Goal: Transaction & Acquisition: Purchase product/service

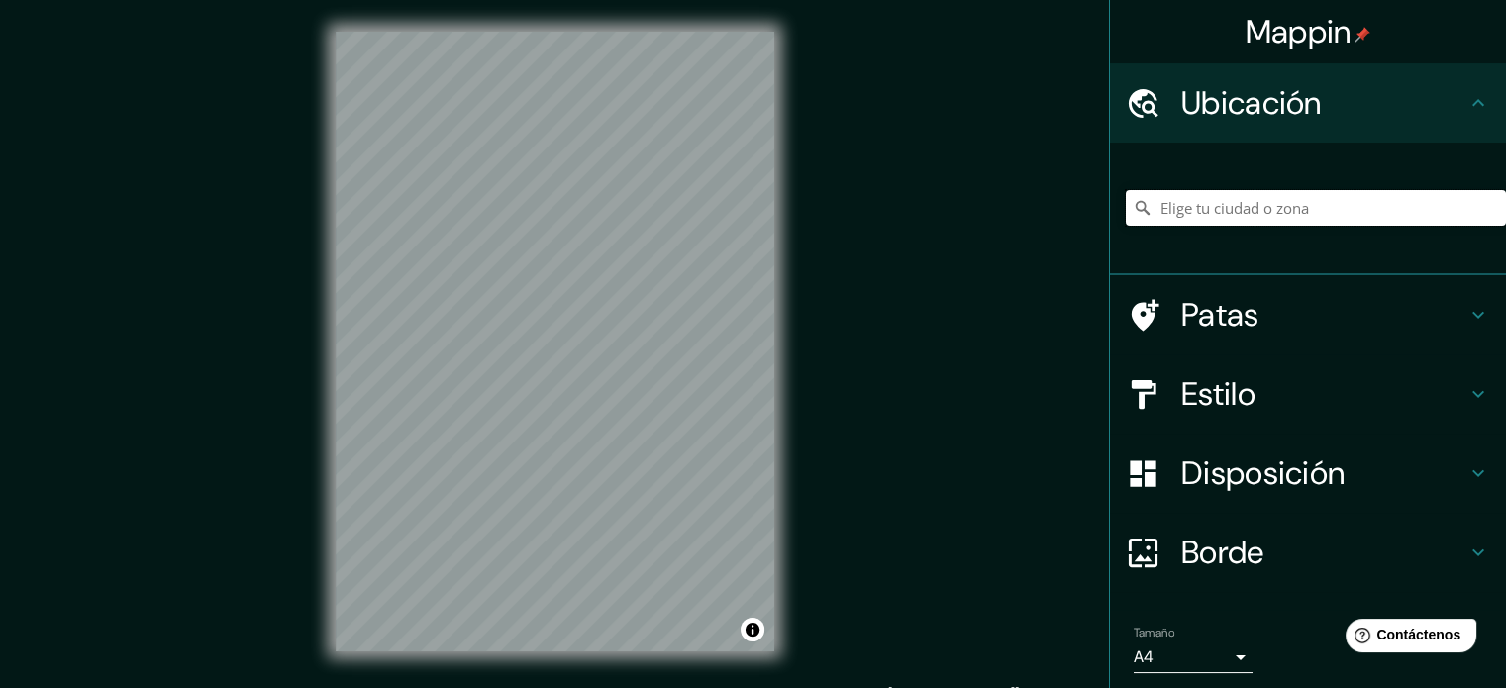
click at [1179, 212] on input "Elige tu ciudad o zona" at bounding box center [1315, 208] width 380 height 36
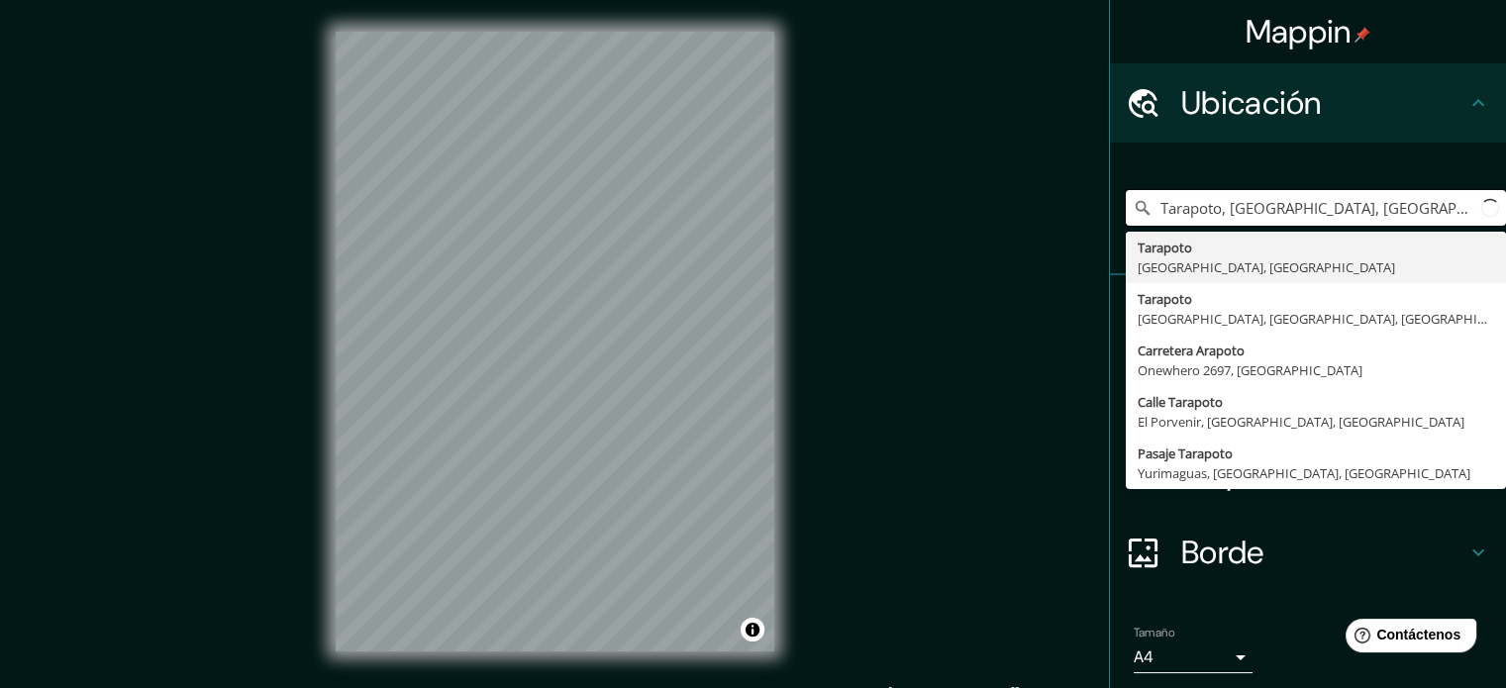
type input "Tarapoto, San Martin, Peru"
drag, startPoint x: 1351, startPoint y: 213, endPoint x: 1109, endPoint y: 224, distance: 242.7
click at [1110, 224] on div "Tarapoto, San Martin, Peru Tarapoto San Martín, Perú Calle Tarapoto Distrito Al…" at bounding box center [1308, 209] width 396 height 133
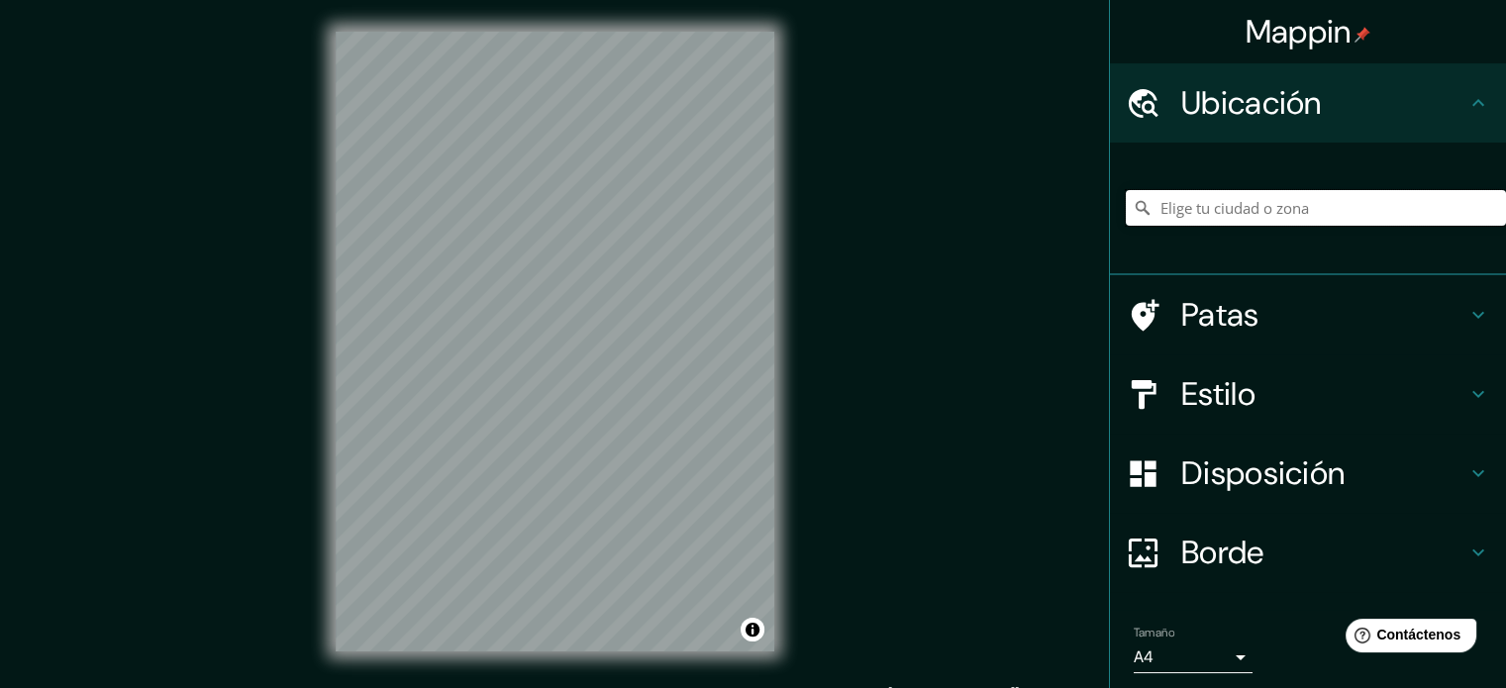
paste input "6°31'27.7"S"
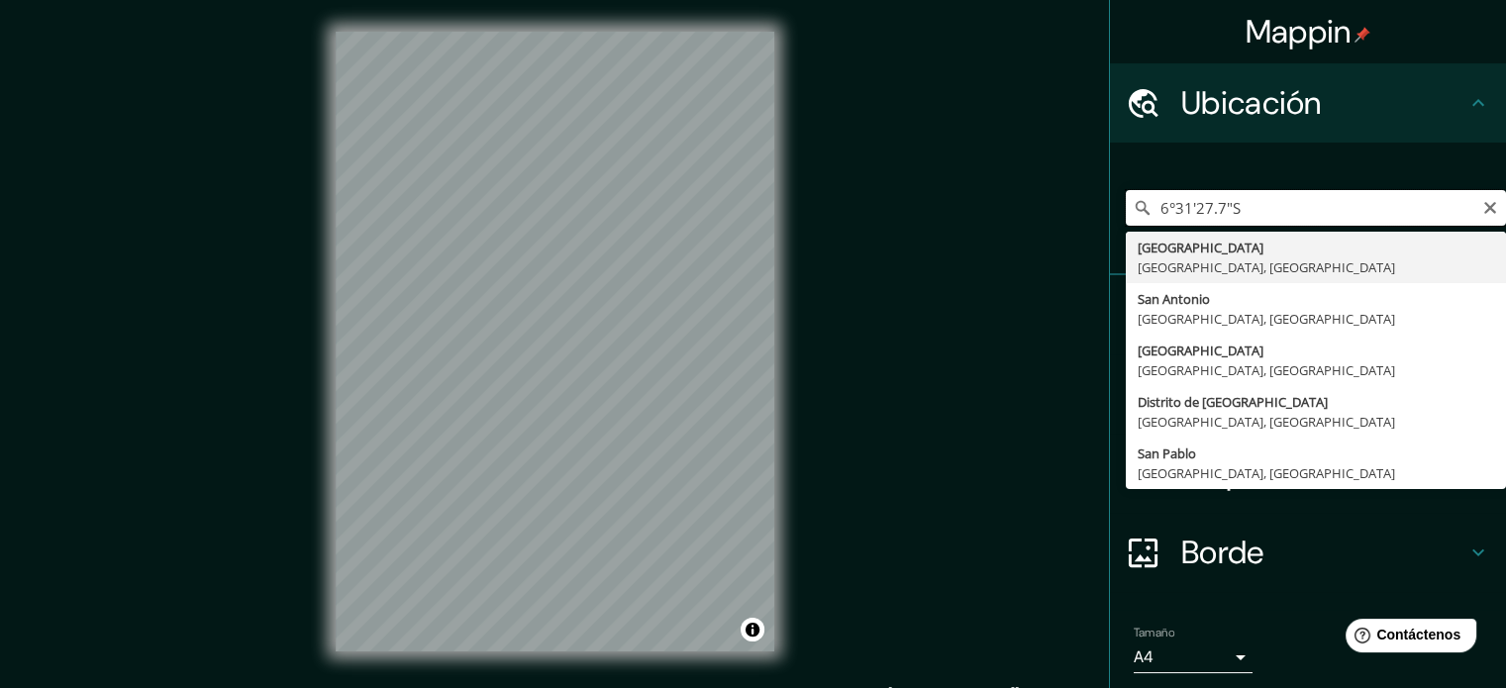
paste input "76°20'18.9"W"
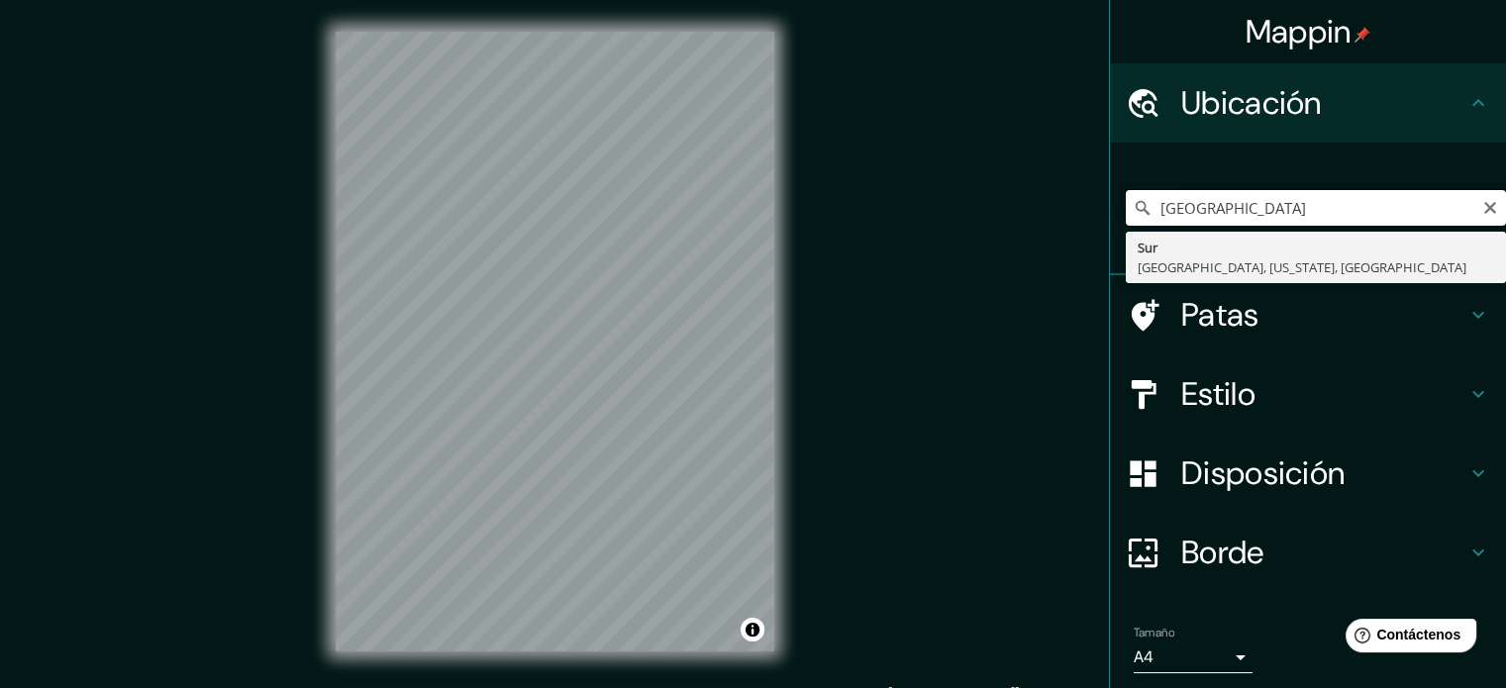
click at [1227, 209] on input "6°31'27.7"S 76°20'18.9"W" at bounding box center [1315, 208] width 380 height 36
type input "South, Bellingham, Washington, United States"
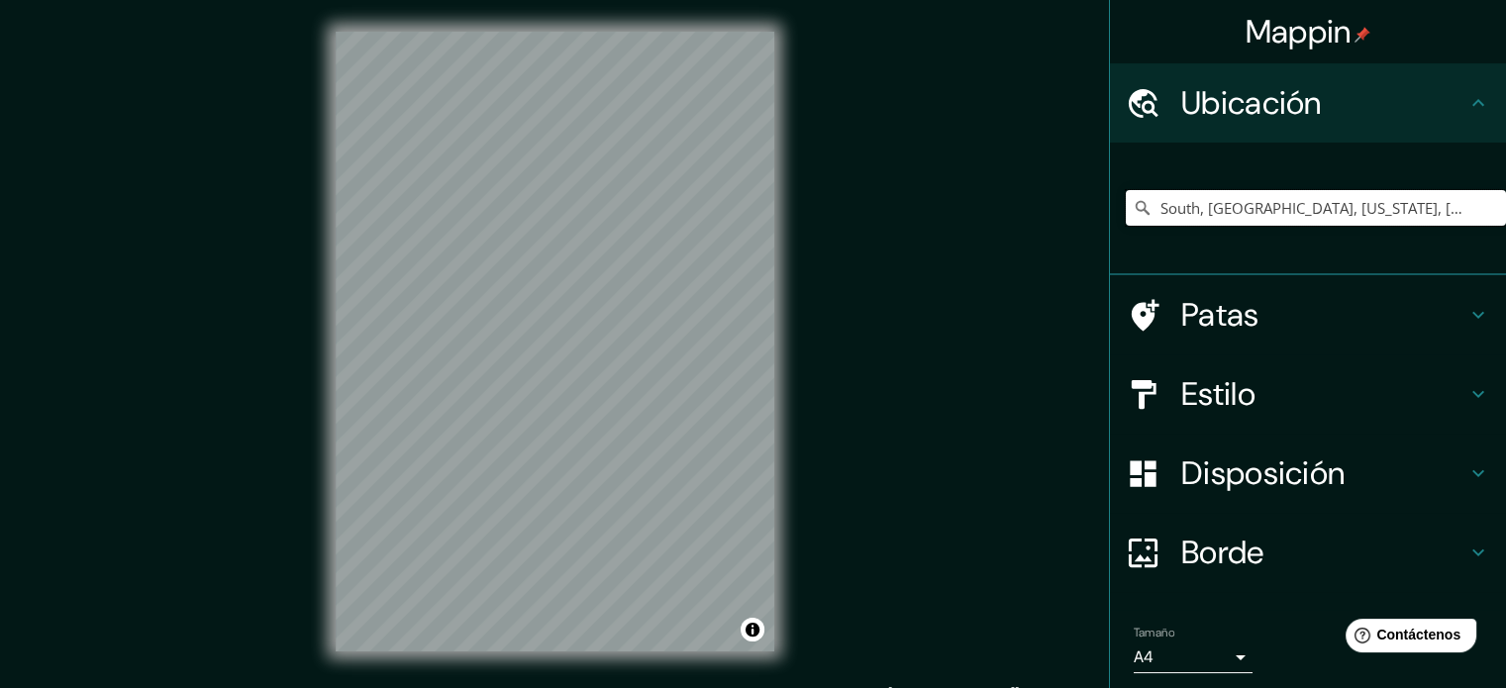
click at [1431, 209] on input "South, Bellingham, Washington, United States" at bounding box center [1315, 208] width 380 height 36
drag, startPoint x: 1477, startPoint y: 204, endPoint x: 1102, endPoint y: 221, distance: 375.5
click at [1110, 223] on div "South, Bellingham, Washington, United States Sur Bellingham, Washington, Estado…" at bounding box center [1308, 209] width 396 height 133
paste input "6°31'27.7"S"
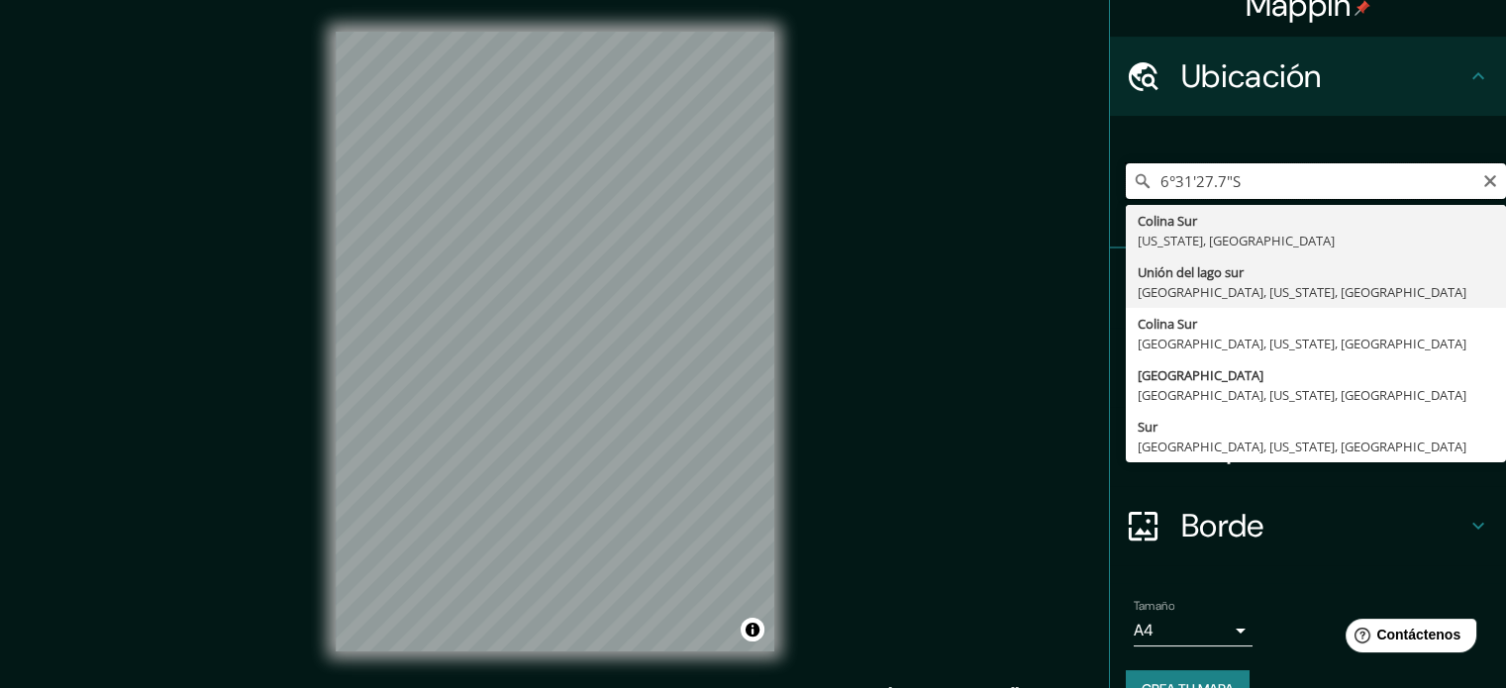
scroll to position [28, 0]
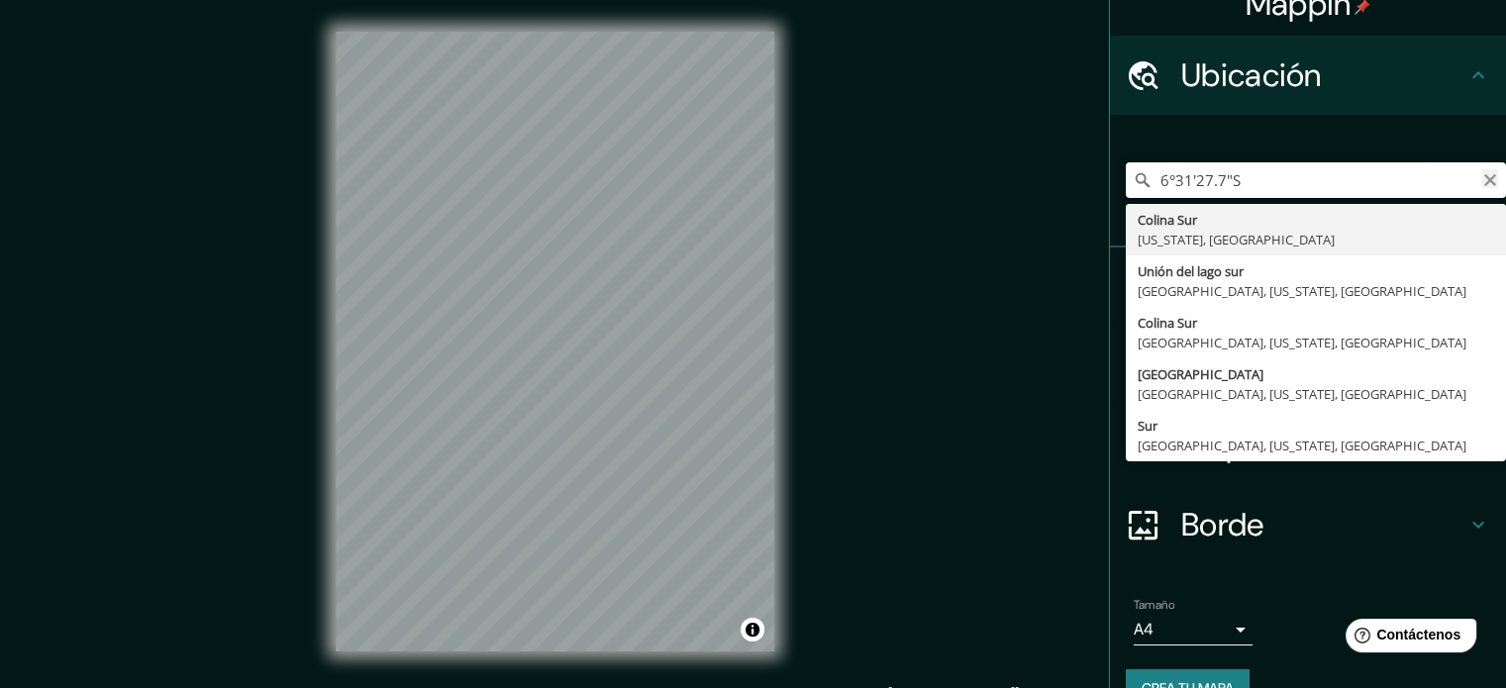
type input "6°31'27.7"S"
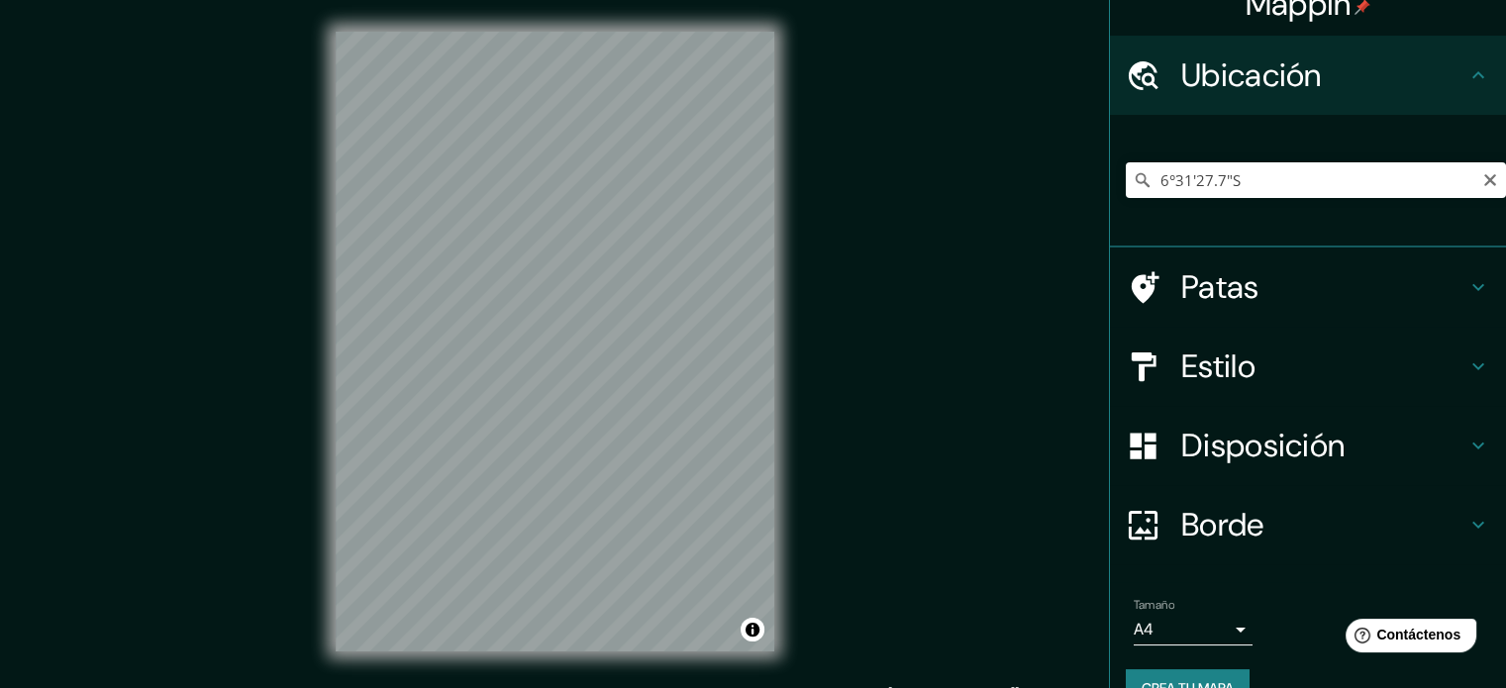
click at [1482, 181] on icon "Claro" at bounding box center [1490, 180] width 16 height 16
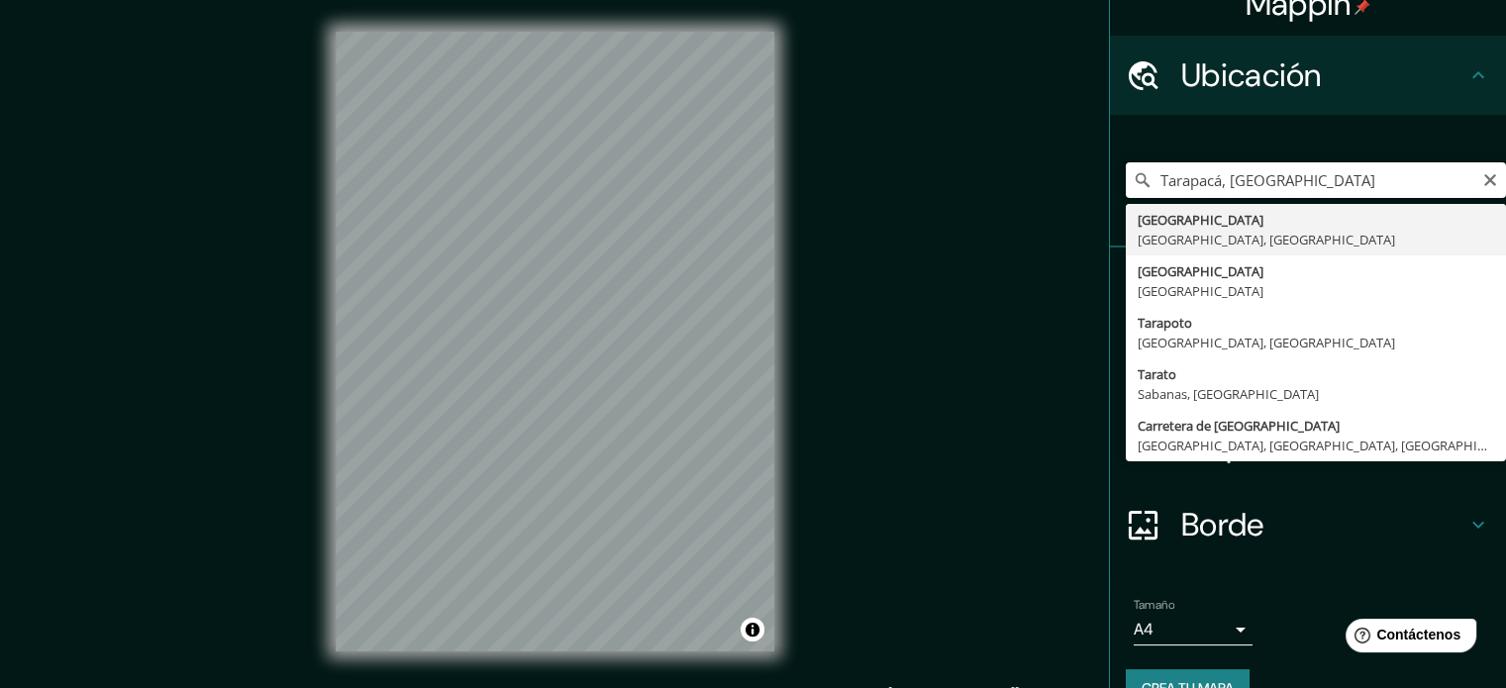
drag, startPoint x: 1262, startPoint y: 191, endPoint x: 1262, endPoint y: 177, distance: 13.9
click at [1262, 177] on input "Tarapacá, Chile" at bounding box center [1315, 180] width 380 height 36
drag, startPoint x: 1262, startPoint y: 176, endPoint x: 1183, endPoint y: 174, distance: 79.2
click at [1183, 174] on input "Tarapacá, Chile" at bounding box center [1315, 180] width 380 height 36
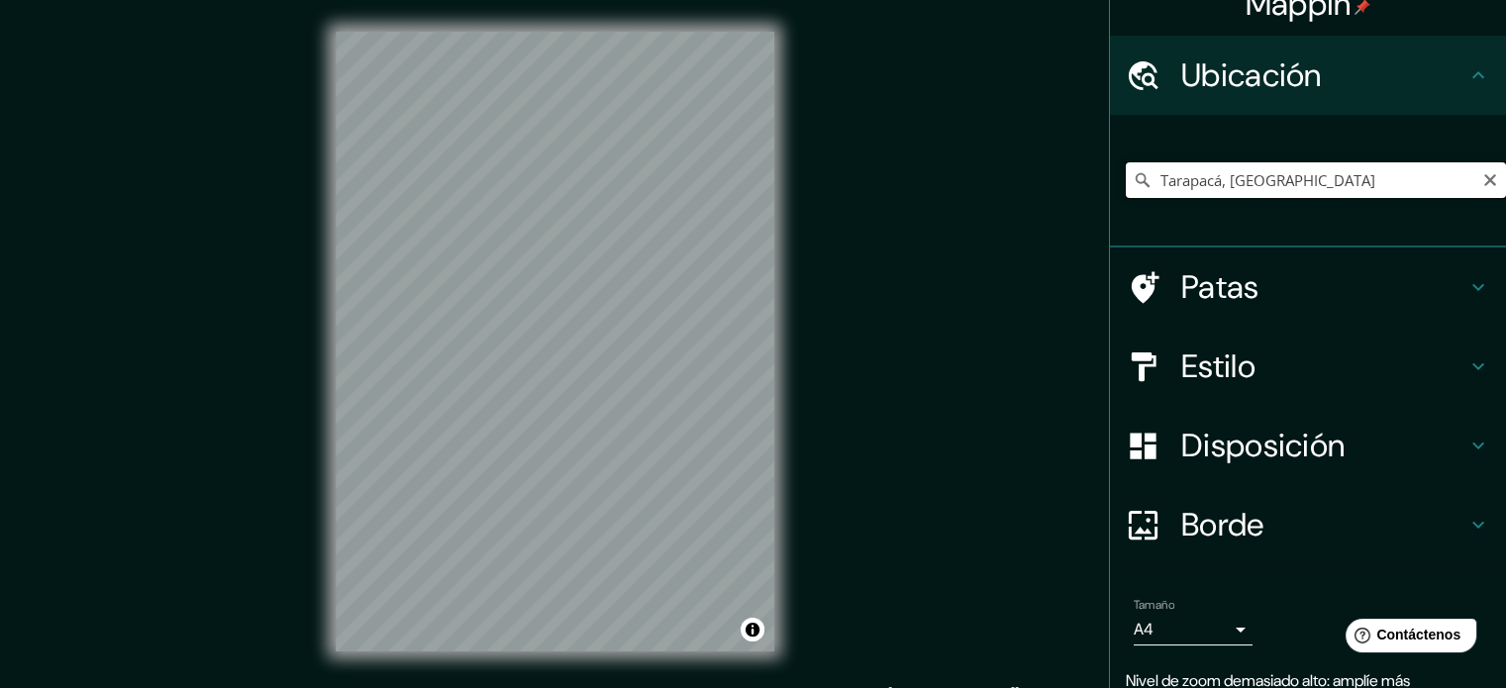
drag, startPoint x: 1256, startPoint y: 169, endPoint x: 1179, endPoint y: 184, distance: 78.6
click at [1177, 185] on input "Tarapacá, Chile" at bounding box center [1315, 180] width 380 height 36
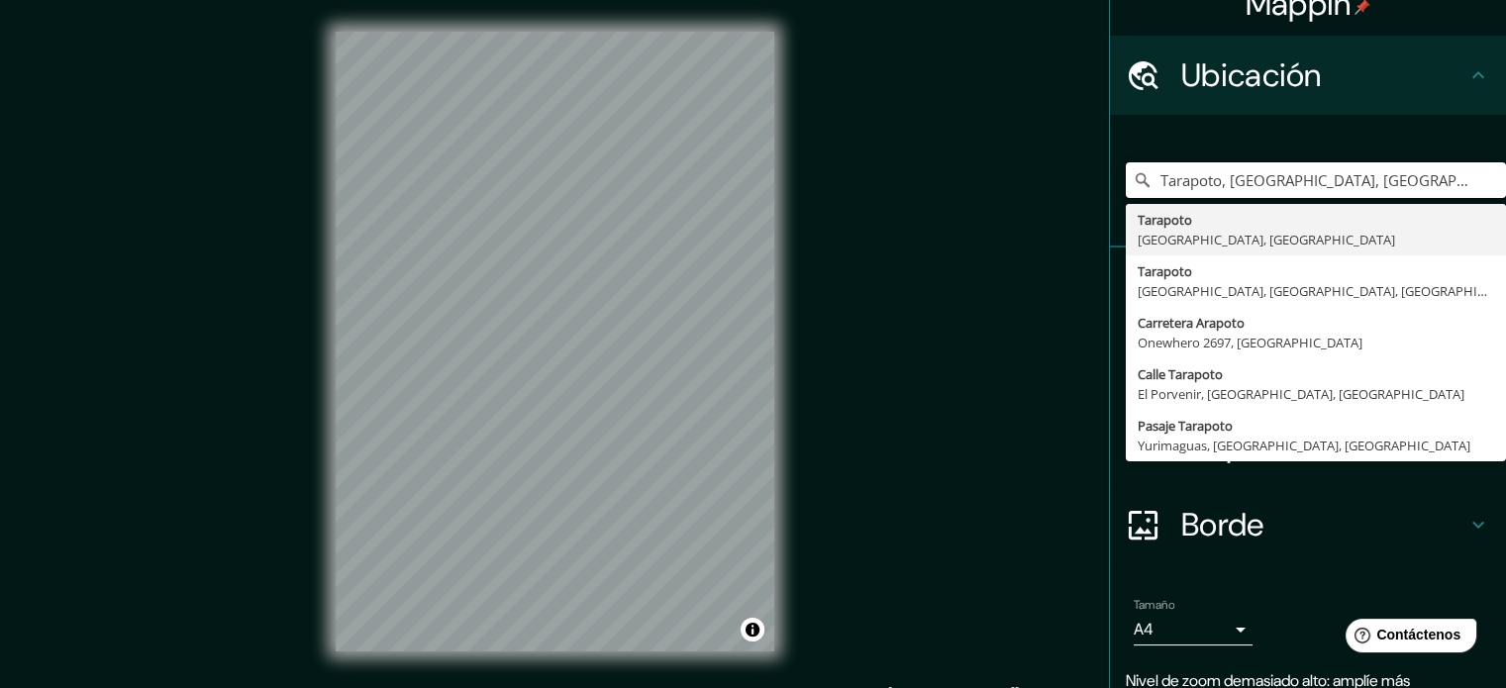
type input "Tarapoto, [GEOGRAPHIC_DATA][PERSON_NAME], [GEOGRAPHIC_DATA]"
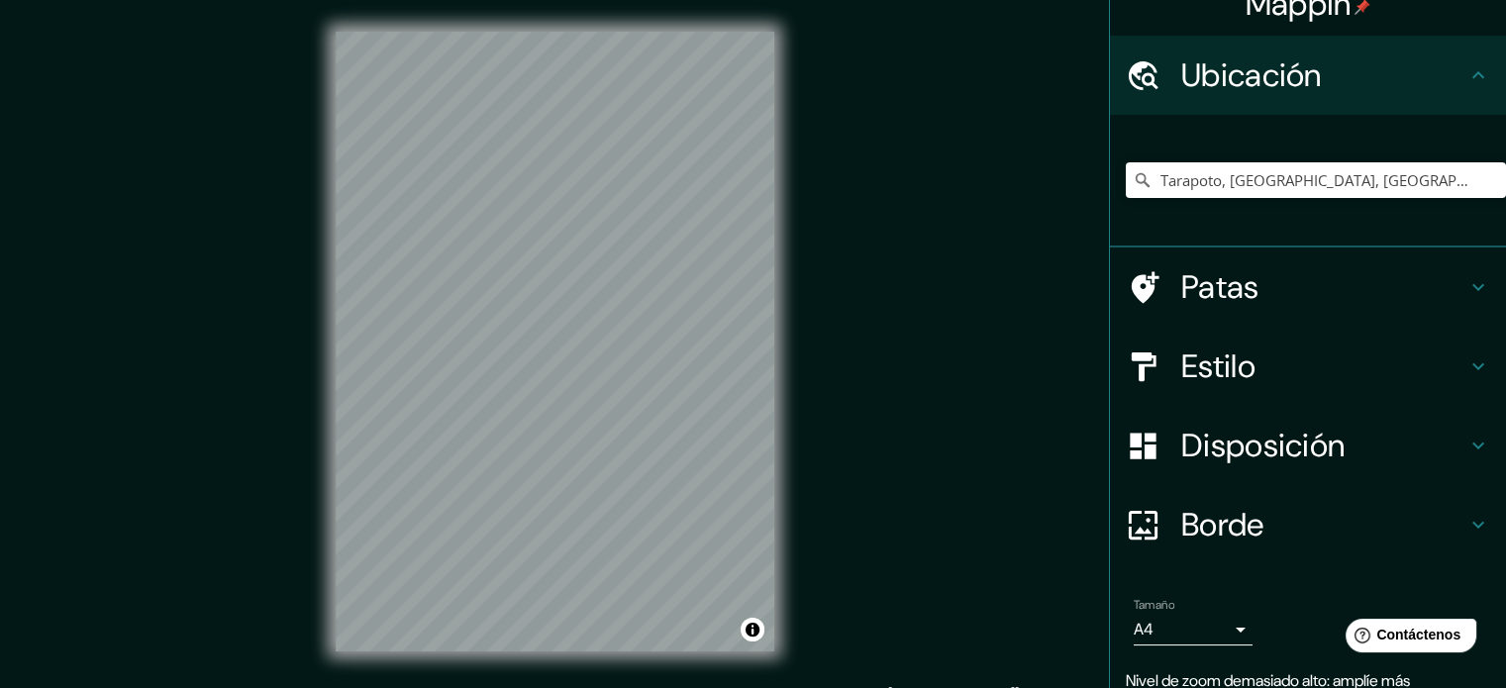
click at [1009, 368] on div "Mappin Ubicación Tarapoto, San Martin, Peru Tarapoto San Martín, Perú Tarapoto …" at bounding box center [753, 357] width 1506 height 715
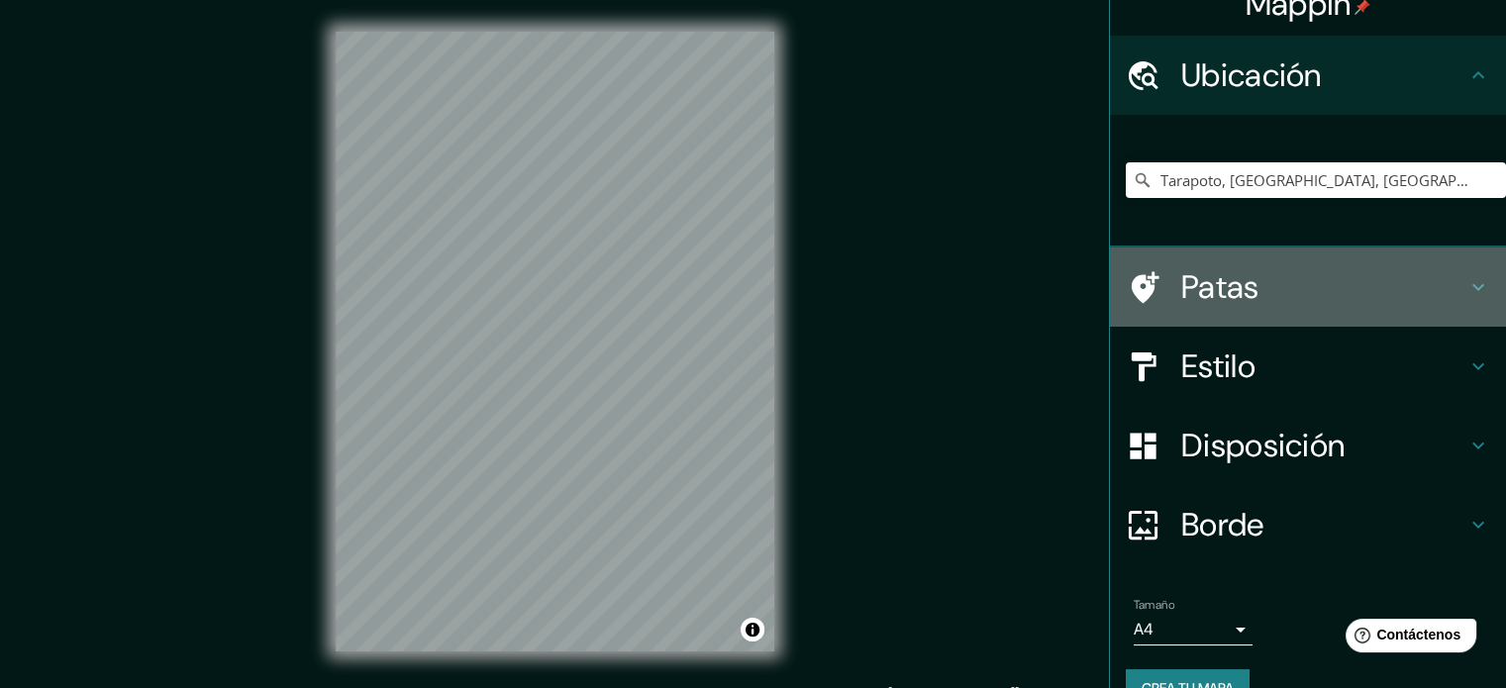
click at [1212, 297] on font "Patas" at bounding box center [1220, 287] width 78 height 42
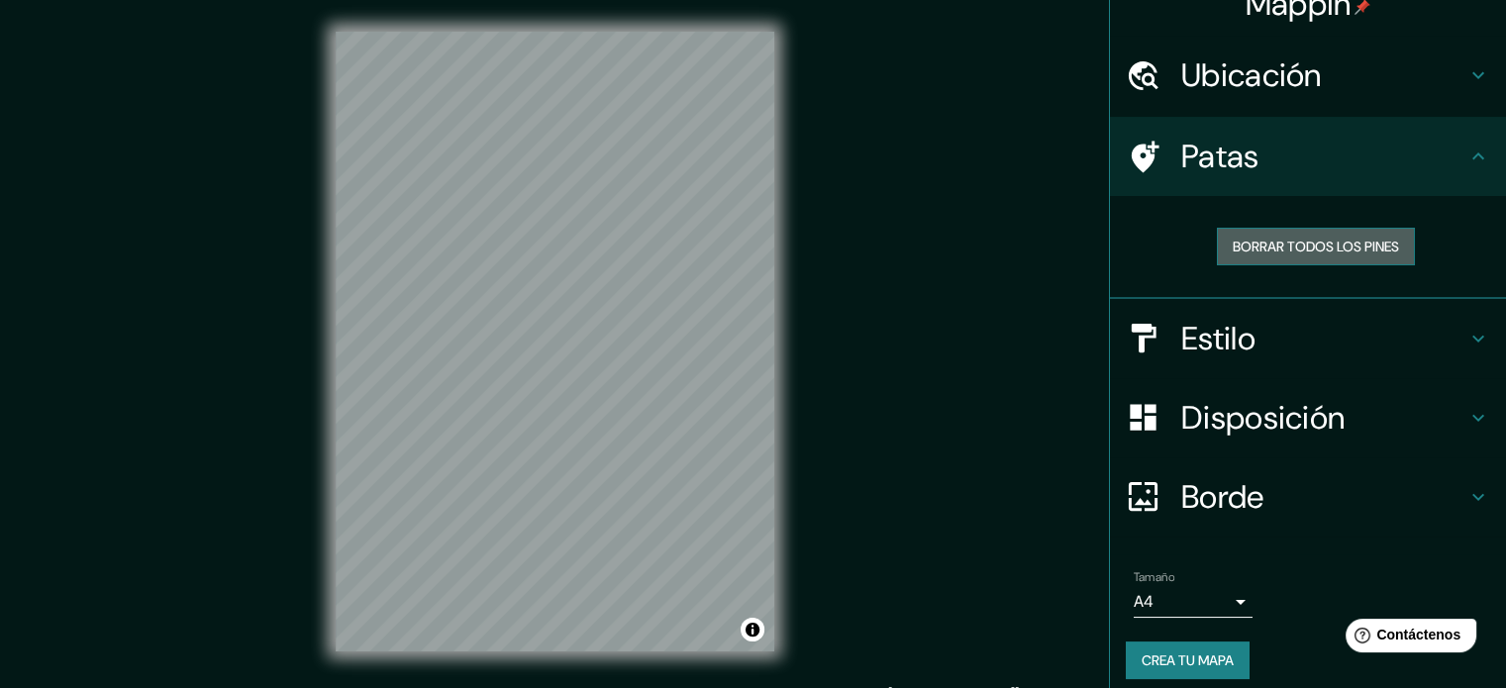
click at [1303, 243] on font "Borrar todos los pines" at bounding box center [1315, 247] width 166 height 18
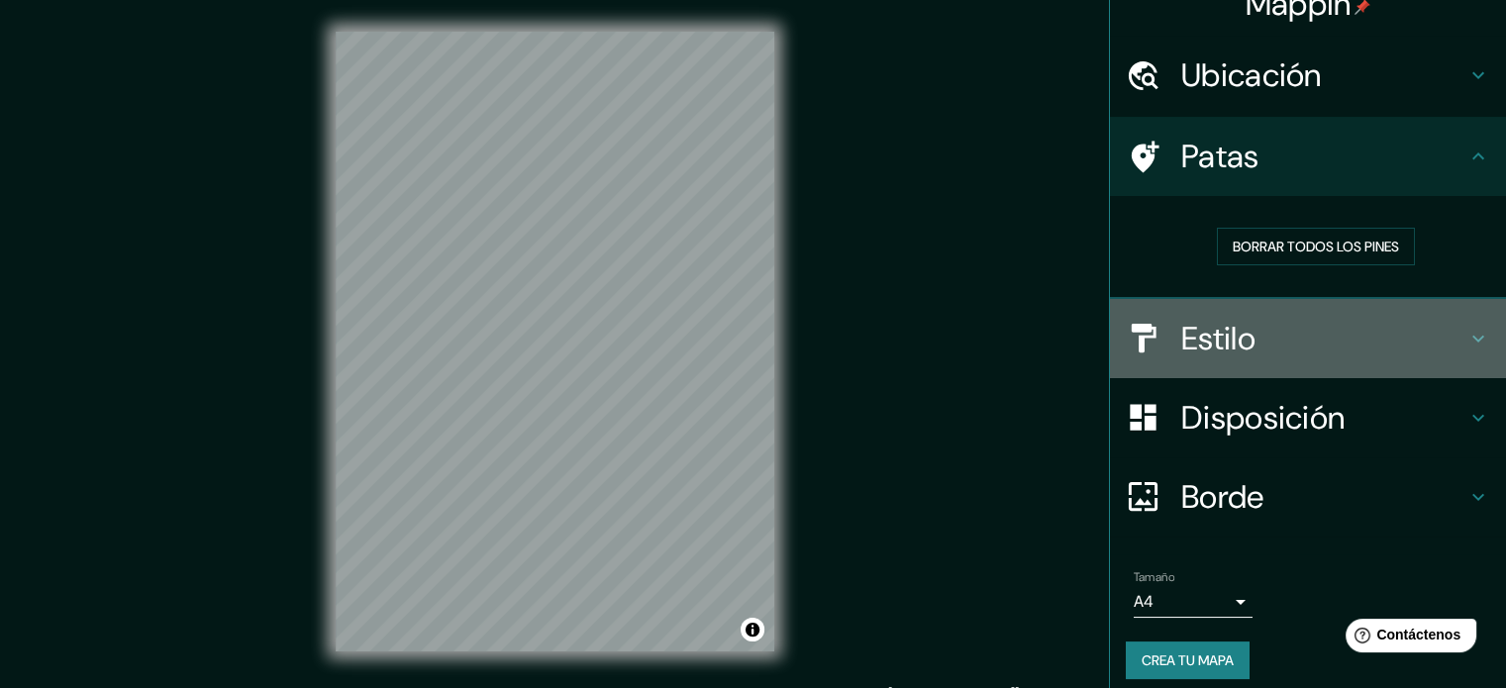
drag, startPoint x: 1251, startPoint y: 349, endPoint x: 1263, endPoint y: 346, distance: 12.2
click at [1263, 346] on h4 "Estilo" at bounding box center [1323, 339] width 285 height 40
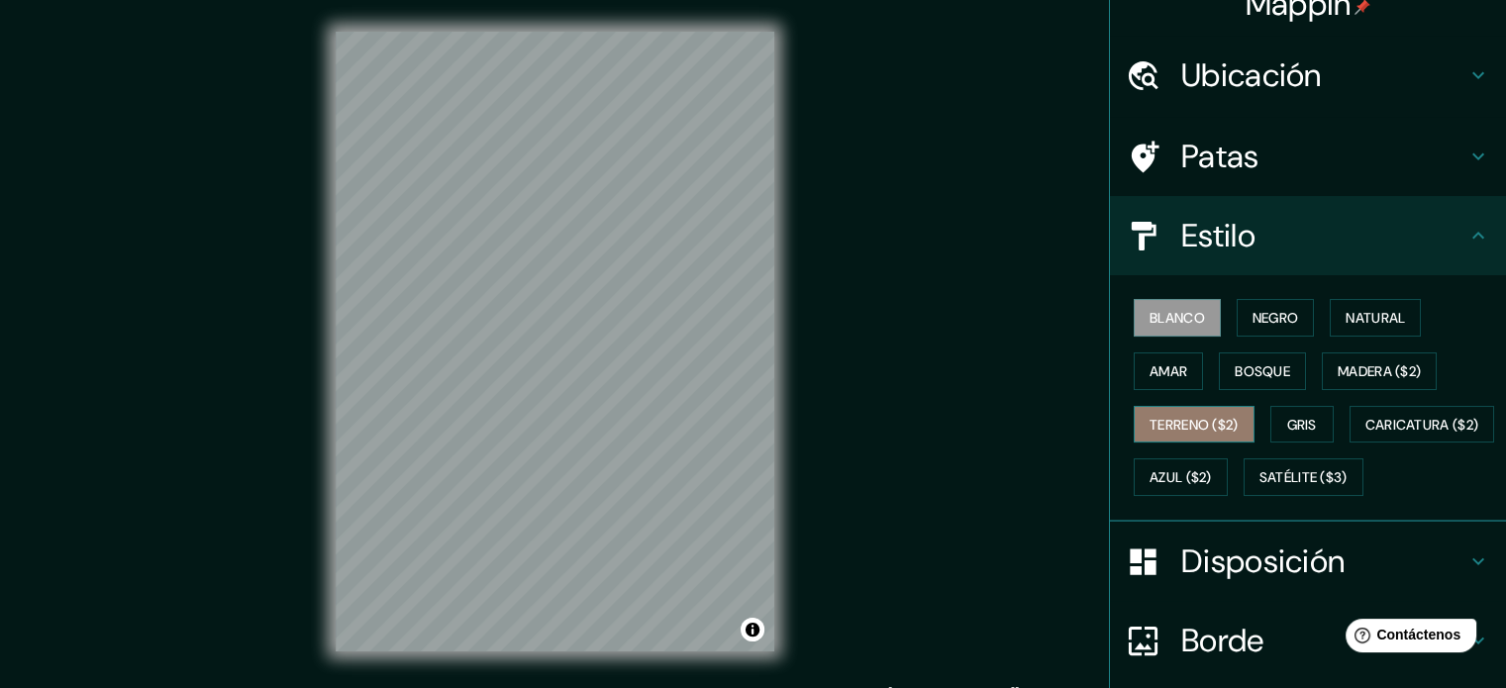
click at [1215, 427] on font "Terreno ($2)" at bounding box center [1193, 425] width 89 height 26
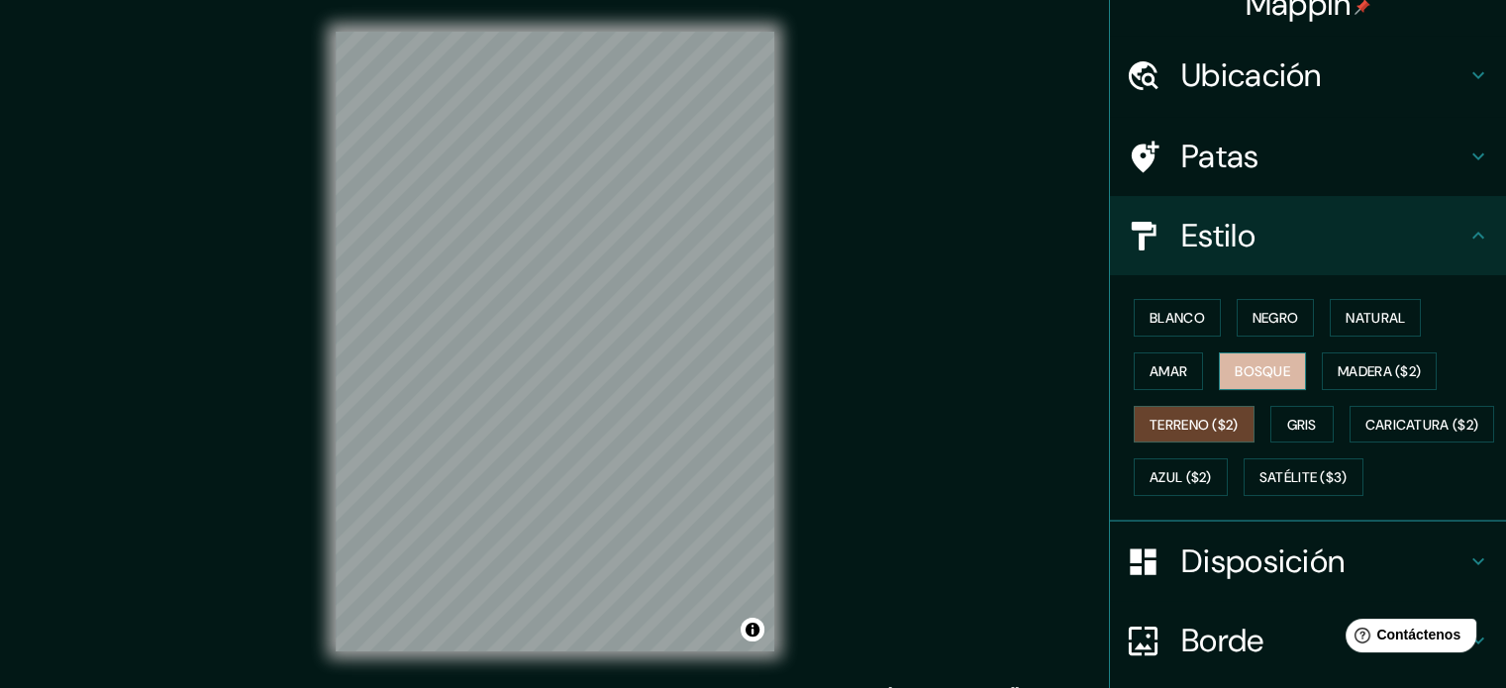
click at [1261, 371] on font "Bosque" at bounding box center [1261, 371] width 55 height 18
click at [543, 27] on div "© Mapbox © OpenStreetMap Improve this map" at bounding box center [555, 341] width 502 height 683
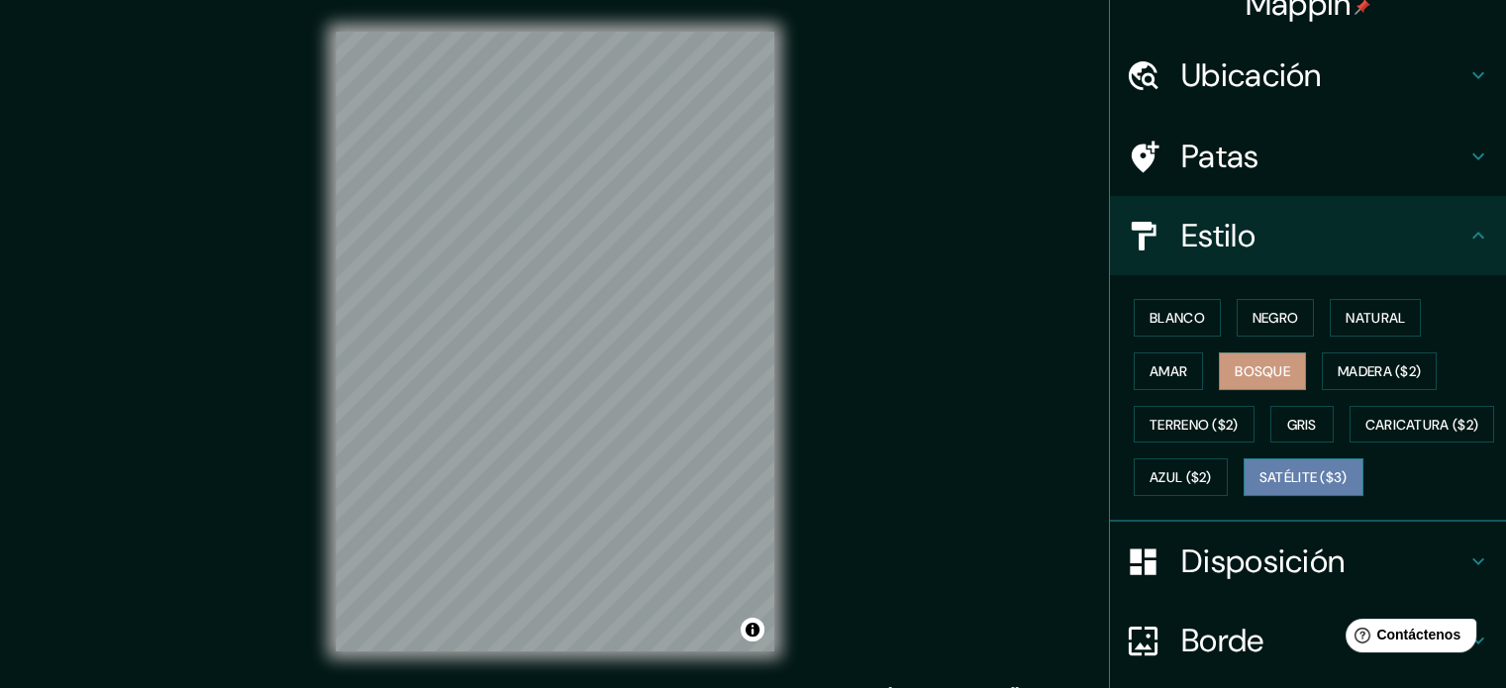
click at [1259, 487] on font "Satélite ($3)" at bounding box center [1303, 478] width 88 height 18
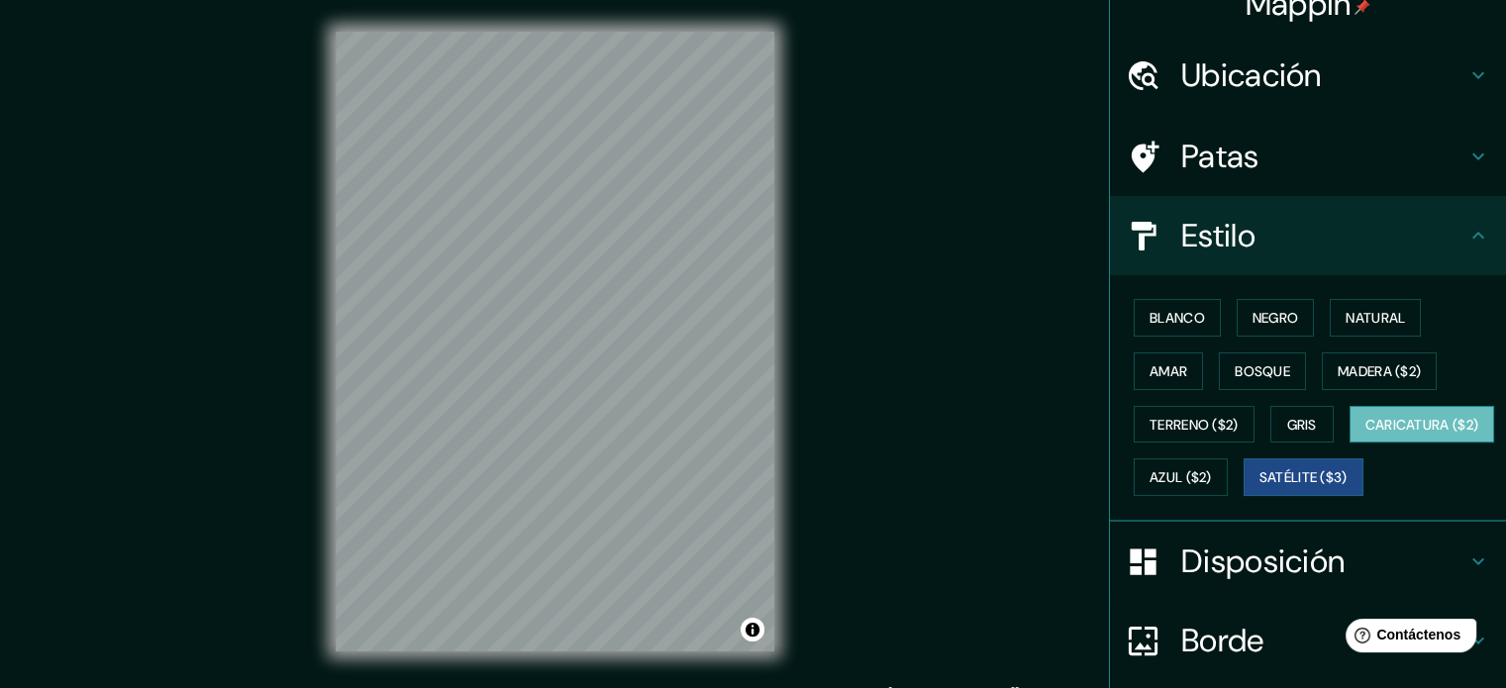
click at [1349, 443] on button "Caricatura ($2)" at bounding box center [1422, 425] width 146 height 38
click at [1176, 423] on font "Terreno ($2)" at bounding box center [1193, 425] width 89 height 18
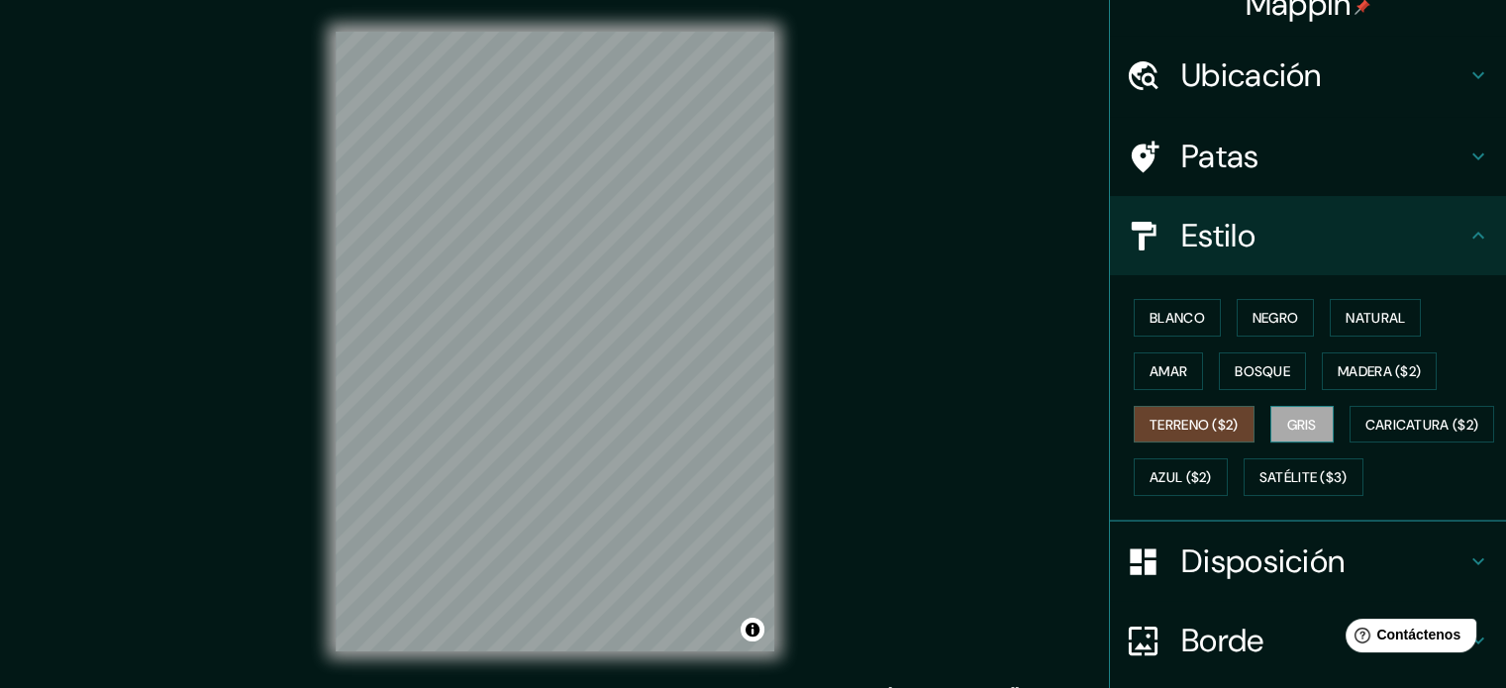
click at [1287, 423] on font "Gris" at bounding box center [1302, 425] width 30 height 18
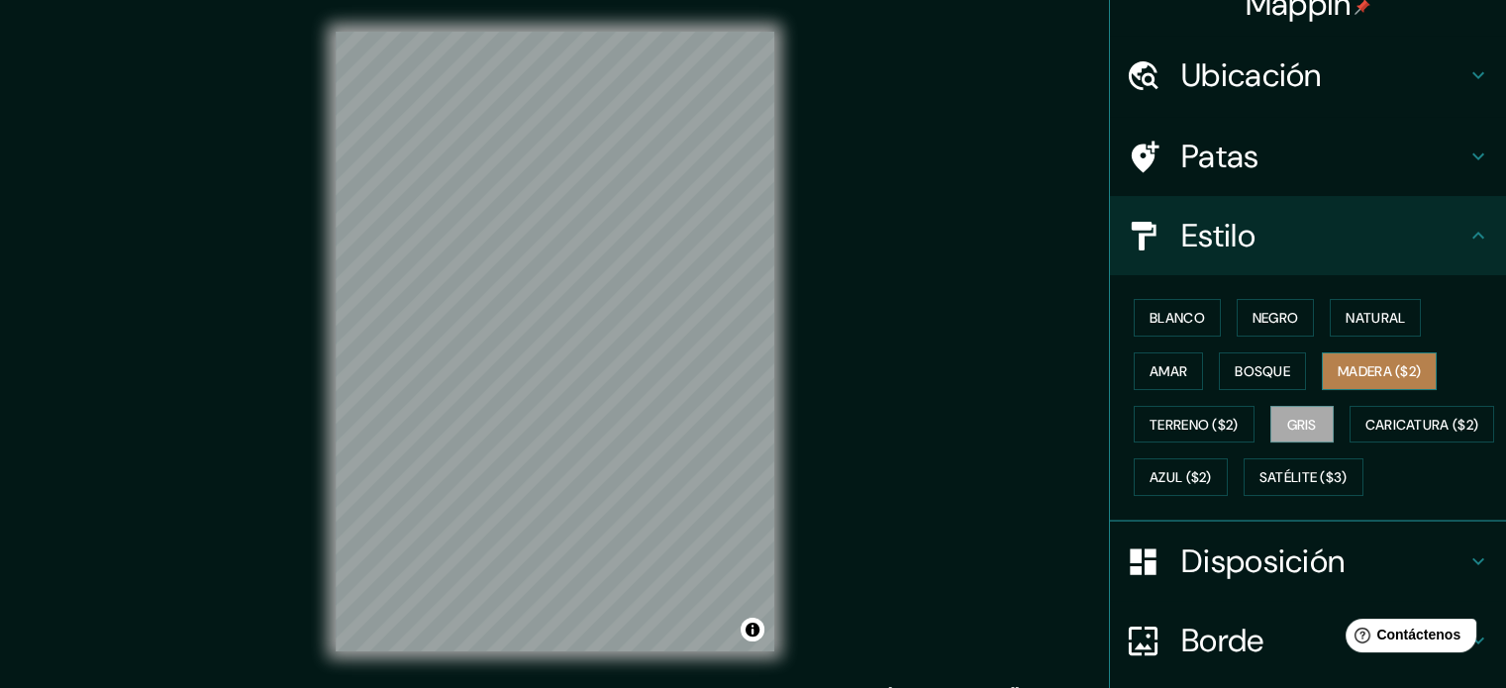
click at [1322, 366] on button "Madera ($2)" at bounding box center [1378, 371] width 115 height 38
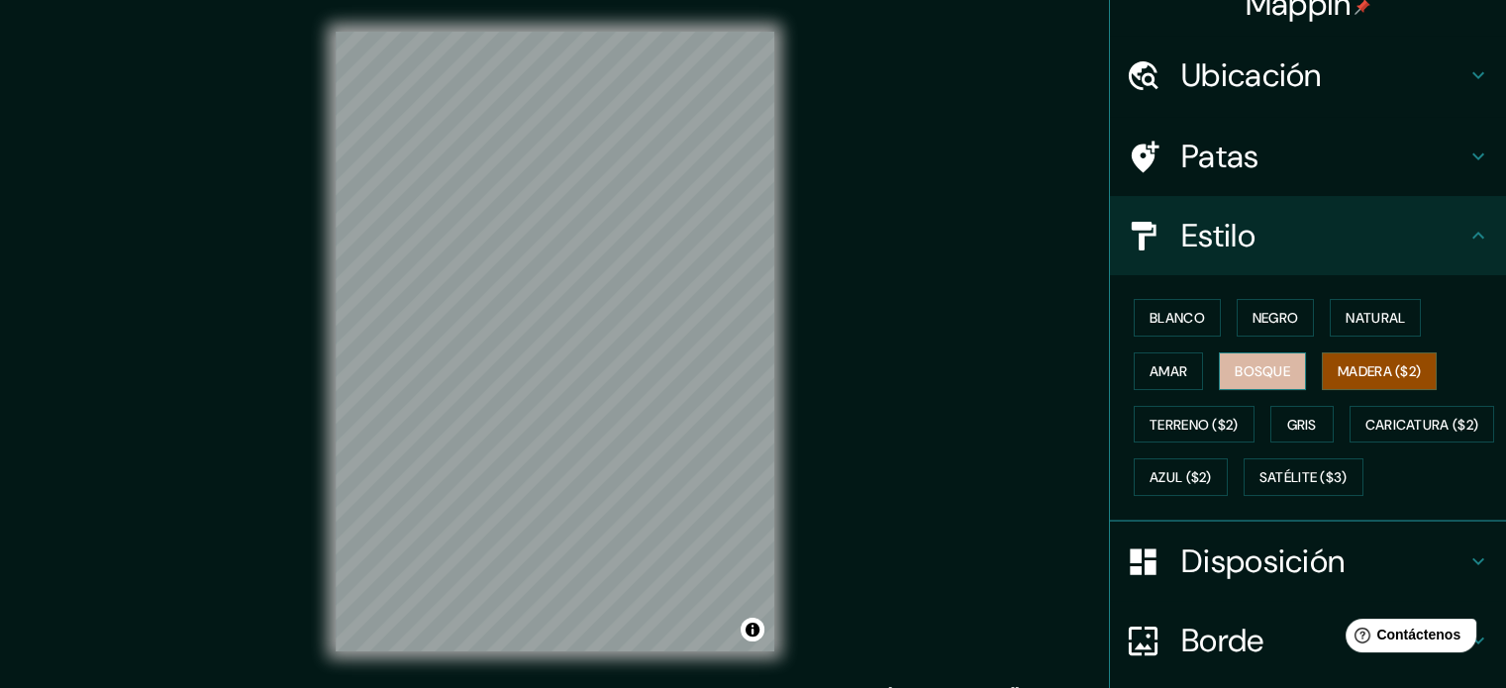
click at [1262, 363] on font "Bosque" at bounding box center [1261, 371] width 55 height 26
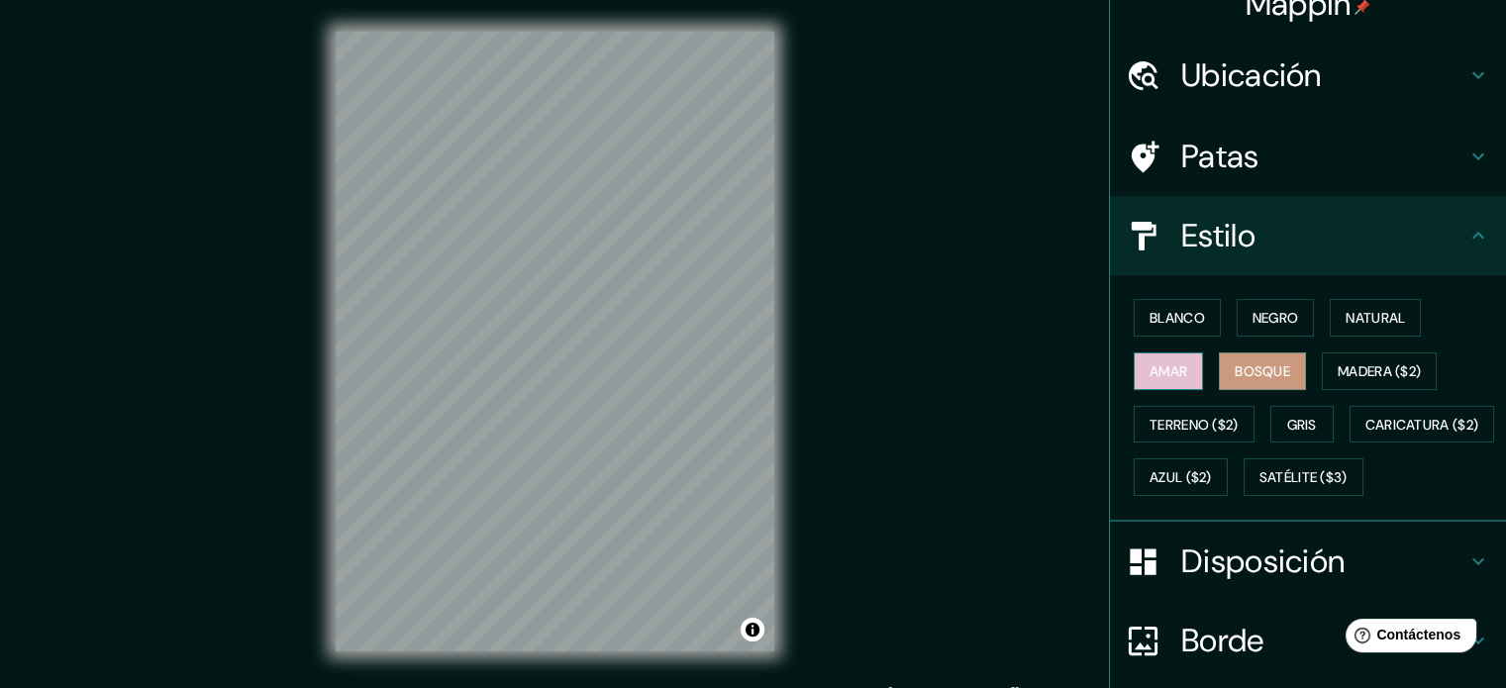
click at [1169, 366] on button "Amar" at bounding box center [1167, 371] width 69 height 38
click at [1168, 317] on font "Blanco" at bounding box center [1176, 318] width 55 height 18
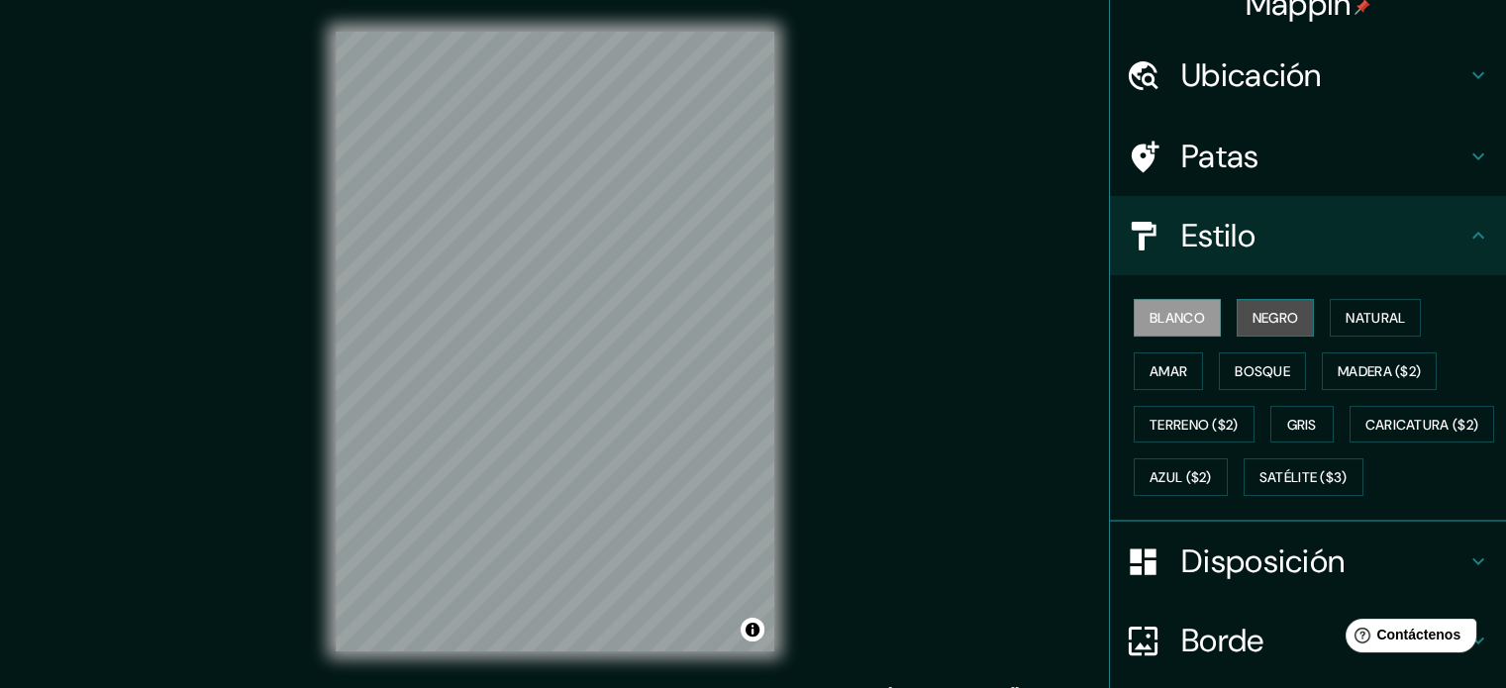
click at [1252, 311] on font "Negro" at bounding box center [1275, 318] width 47 height 18
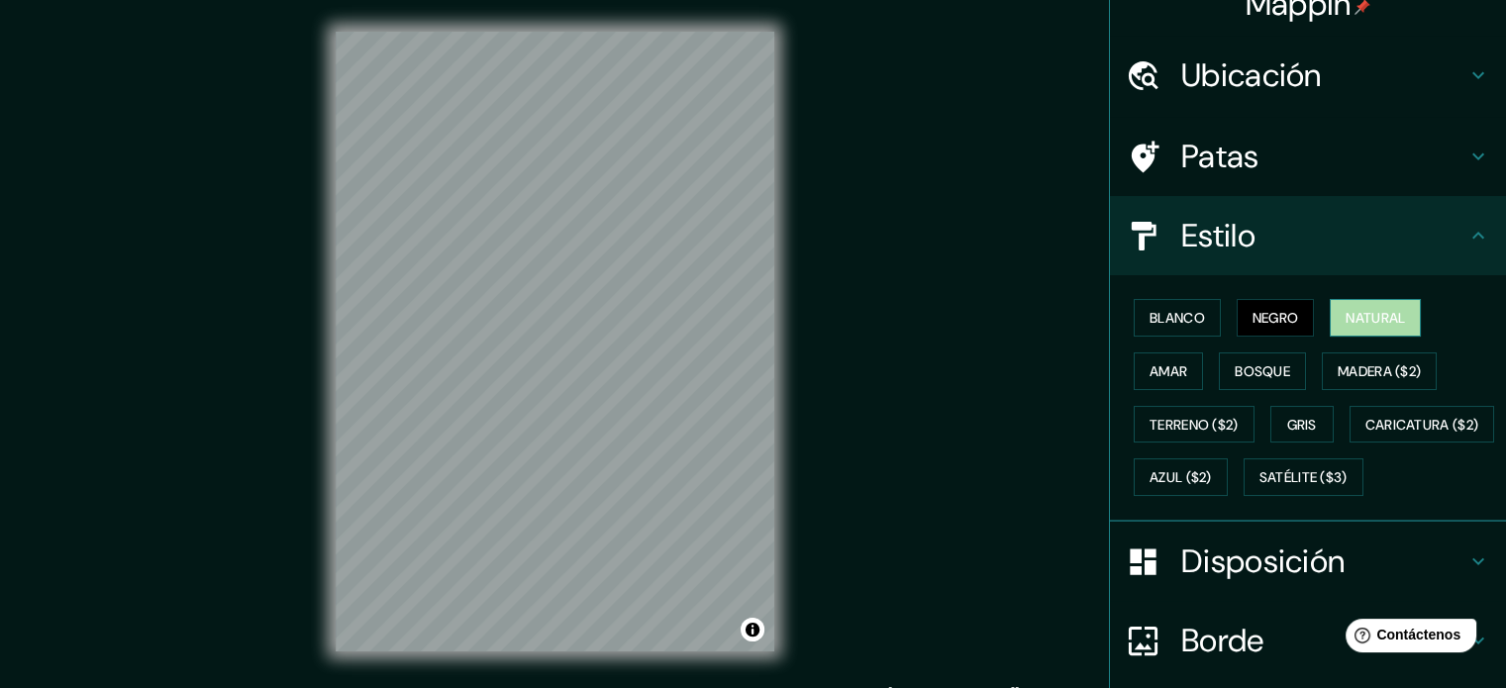
click at [1360, 306] on font "Natural" at bounding box center [1374, 318] width 59 height 26
click at [1169, 316] on font "Blanco" at bounding box center [1176, 318] width 55 height 18
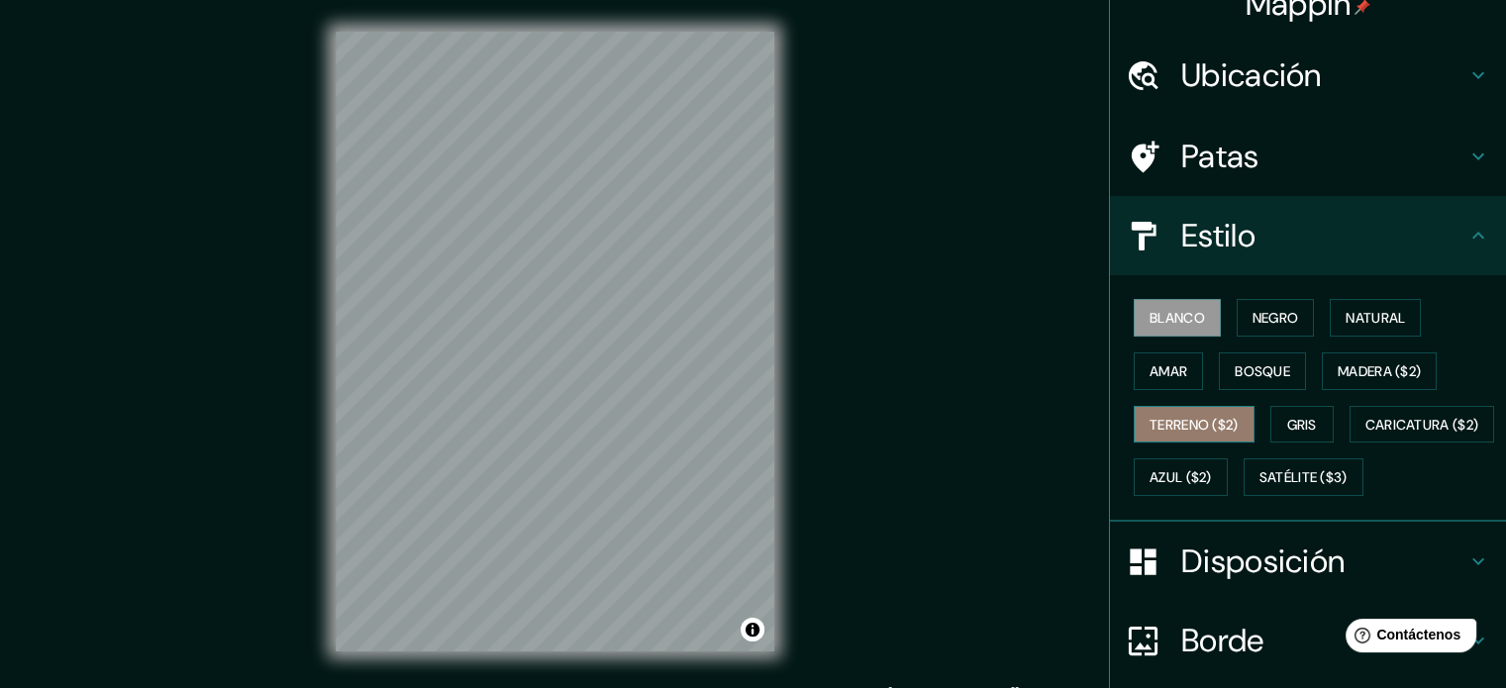
click at [1204, 416] on font "Terreno ($2)" at bounding box center [1193, 425] width 89 height 18
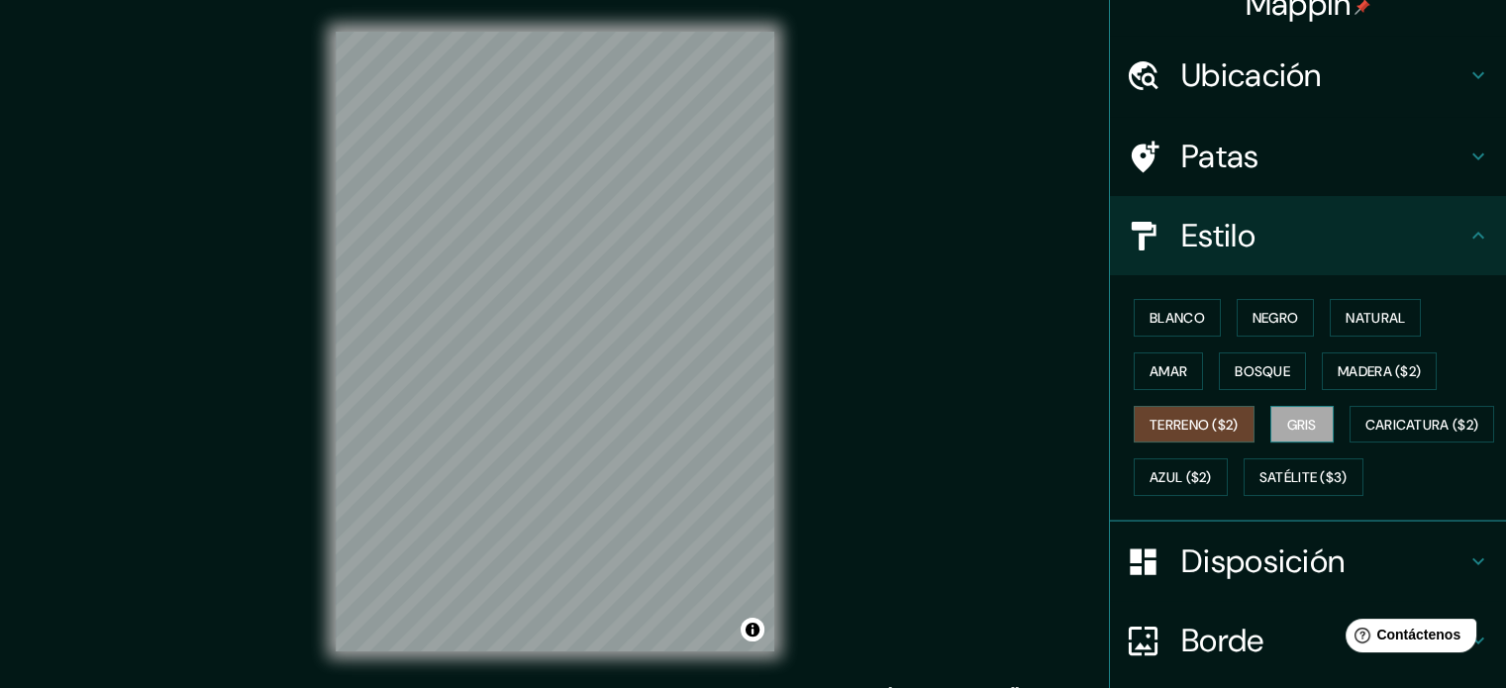
click at [1287, 423] on font "Gris" at bounding box center [1302, 425] width 30 height 18
click at [1256, 372] on font "Bosque" at bounding box center [1261, 371] width 55 height 18
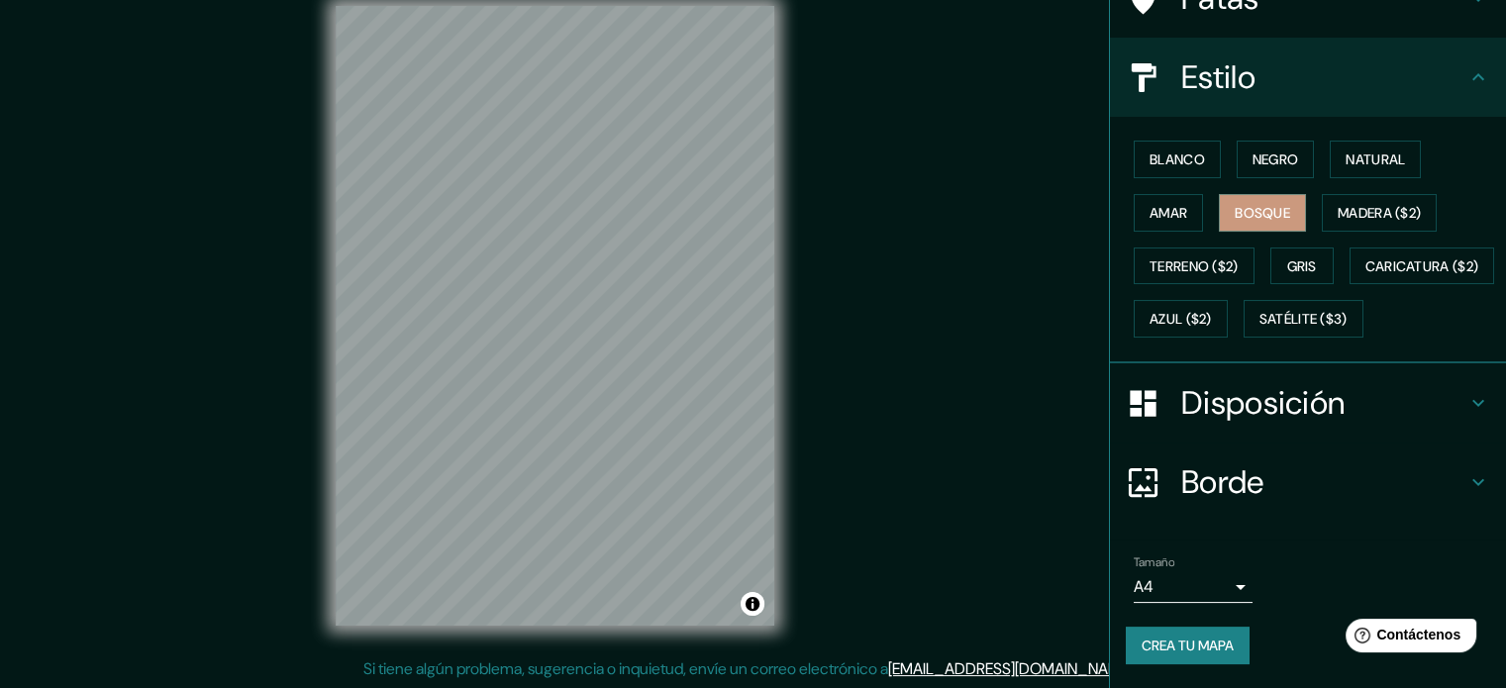
scroll to position [24, 0]
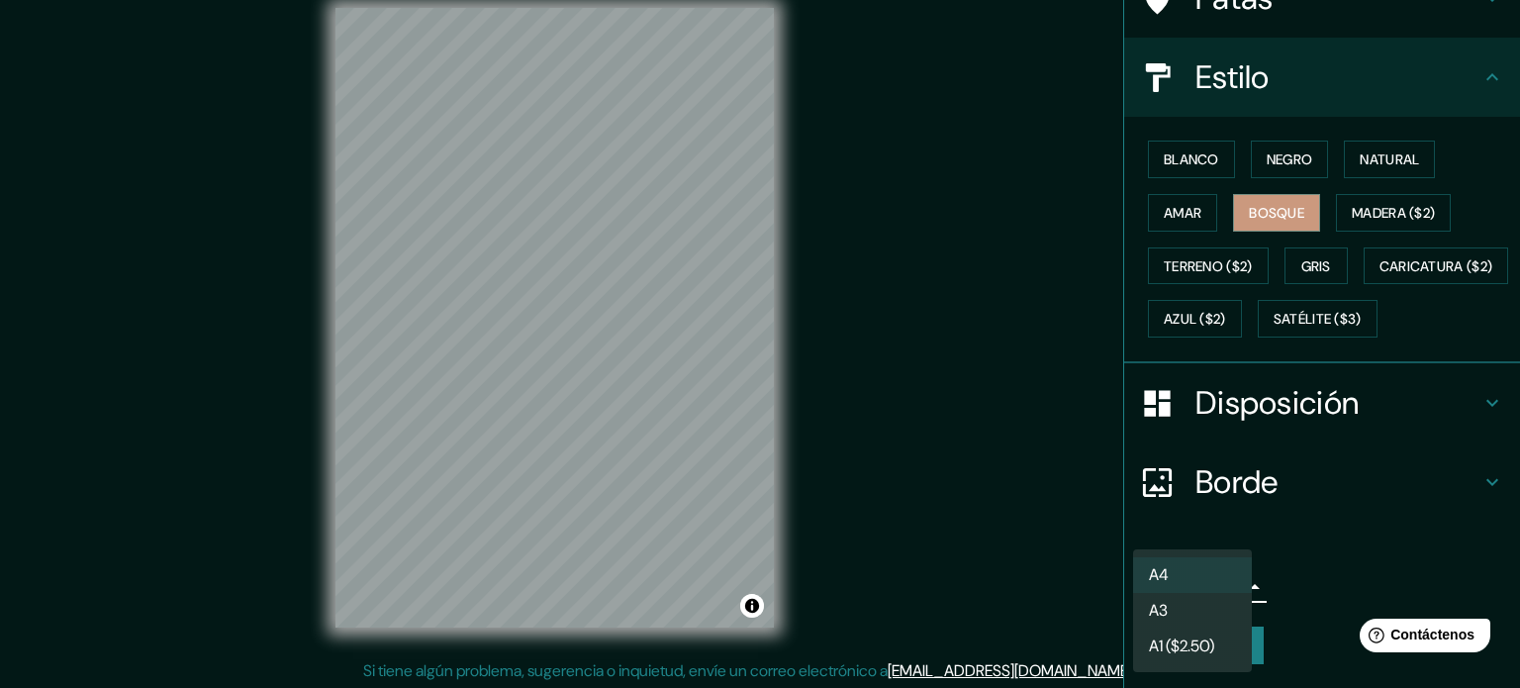
click at [1232, 585] on body "Mappin Ubicación Tarapoto, San Martin, Peru Tarapoto San Martín, Perú Tarapoto …" at bounding box center [760, 320] width 1520 height 688
click at [1211, 610] on li "A3" at bounding box center [1192, 612] width 119 height 37
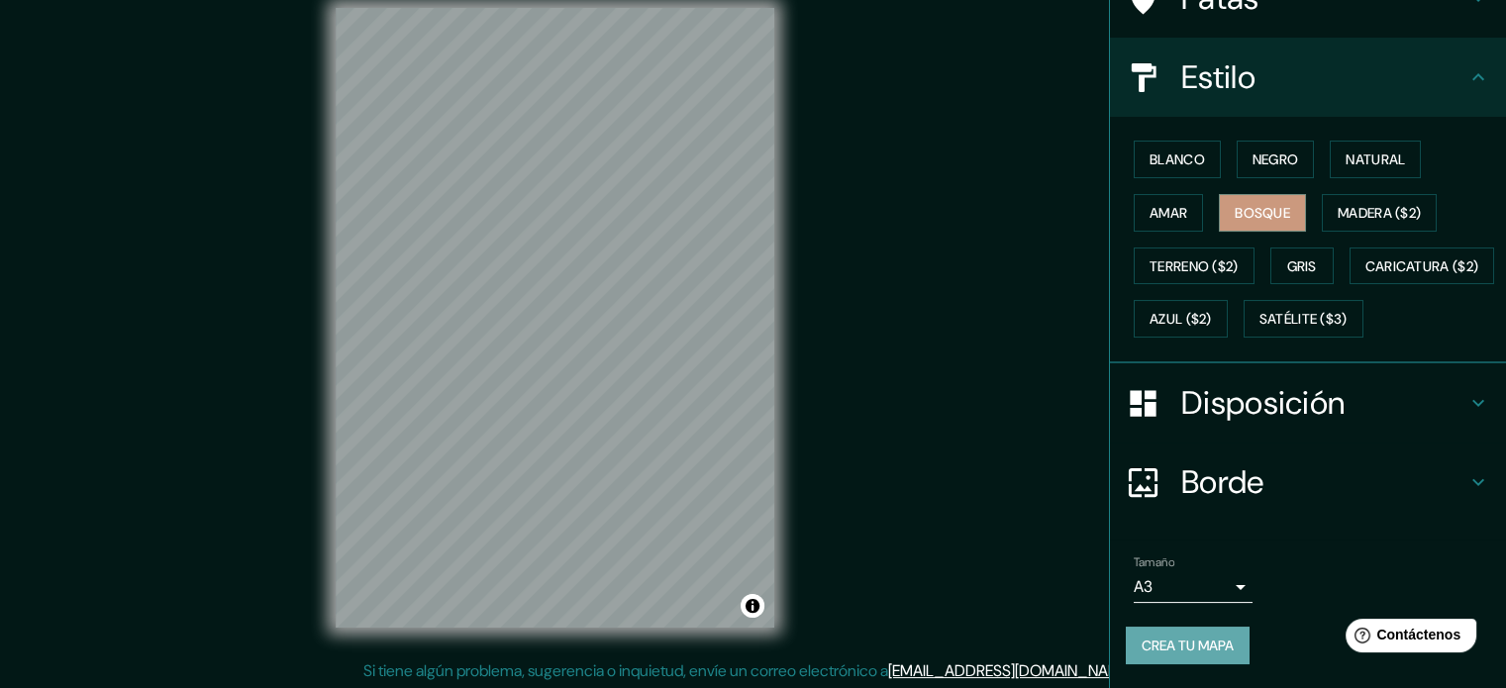
click at [1196, 641] on font "Crea tu mapa" at bounding box center [1187, 645] width 92 height 18
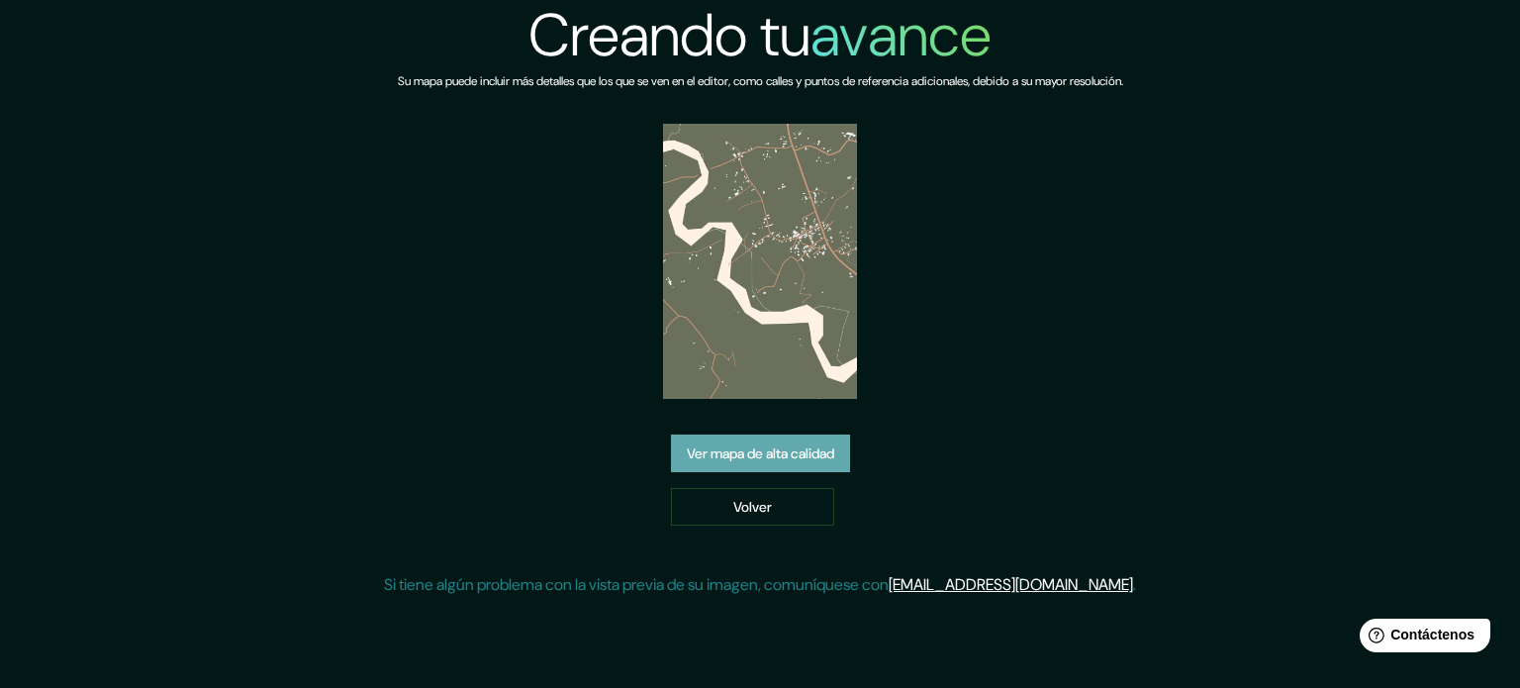
click at [759, 456] on font "Ver mapa de alta calidad" at bounding box center [760, 453] width 147 height 18
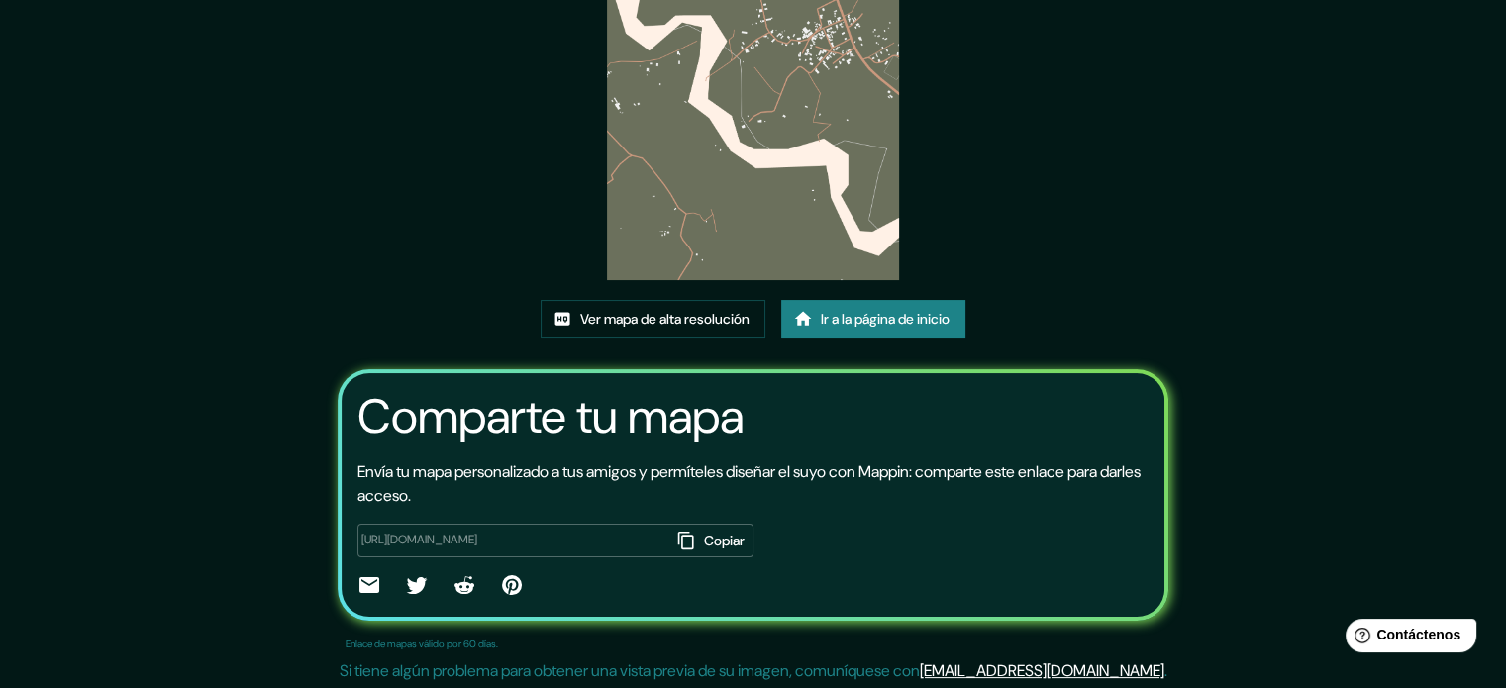
scroll to position [218, 0]
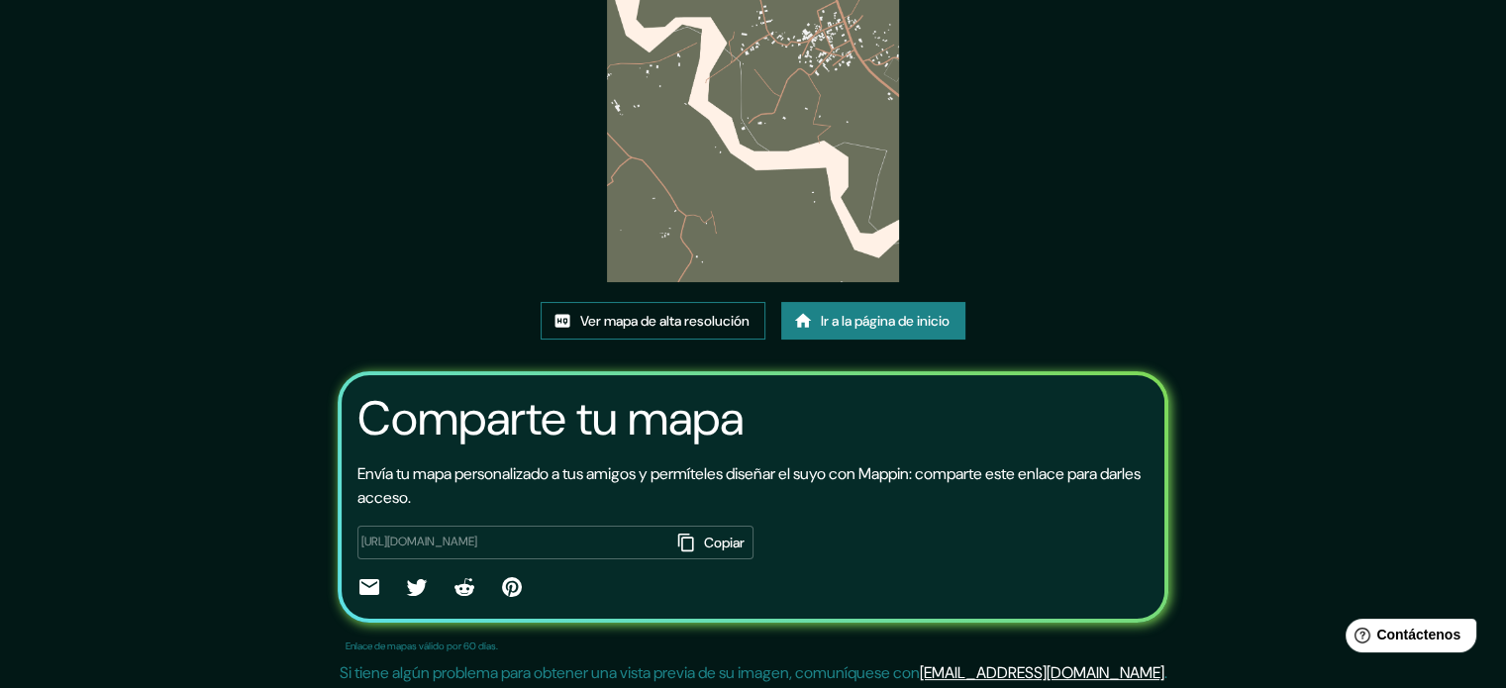
click at [691, 318] on font "Ver mapa de alta resolución" at bounding box center [664, 321] width 169 height 18
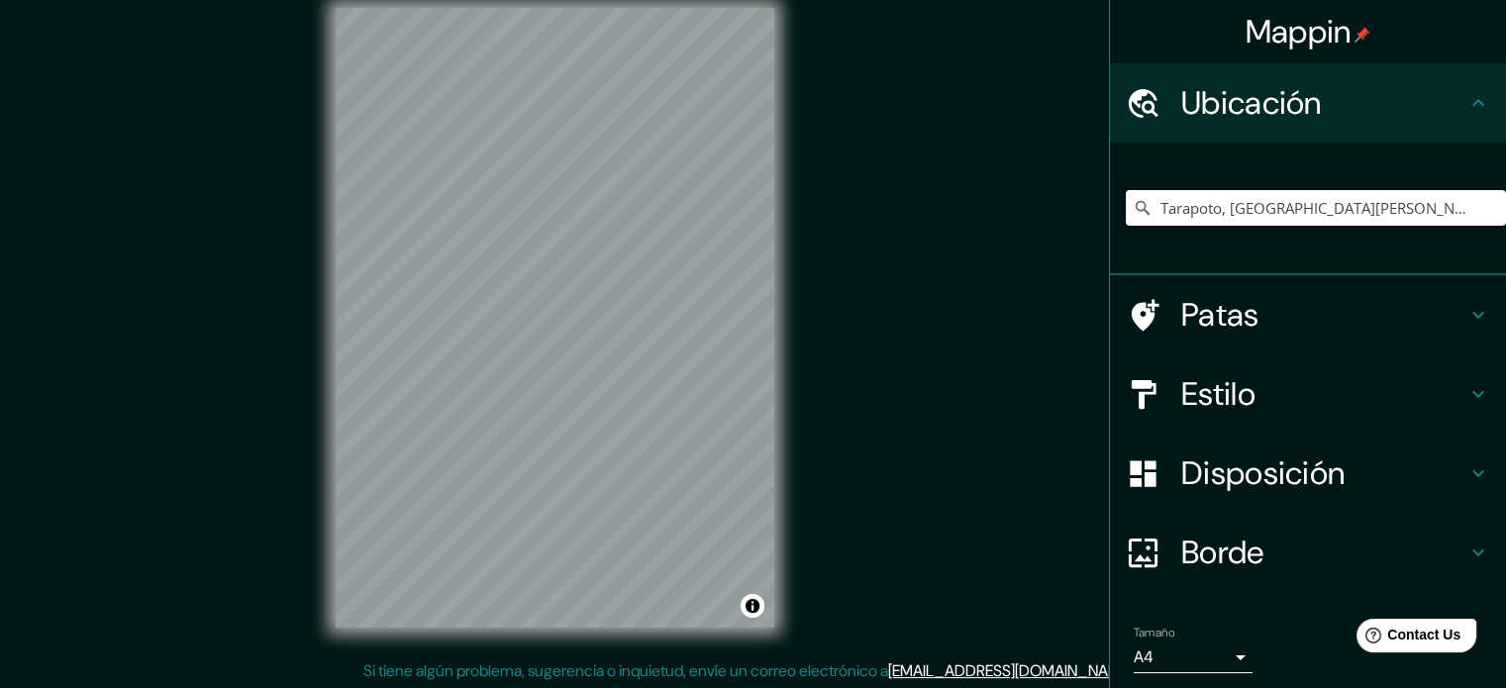
click at [1276, 214] on input "Tarapoto, San Martin, Peru" at bounding box center [1315, 208] width 380 height 36
click at [1337, 210] on input "Tarapoto, San Martin, Peru" at bounding box center [1315, 208] width 380 height 36
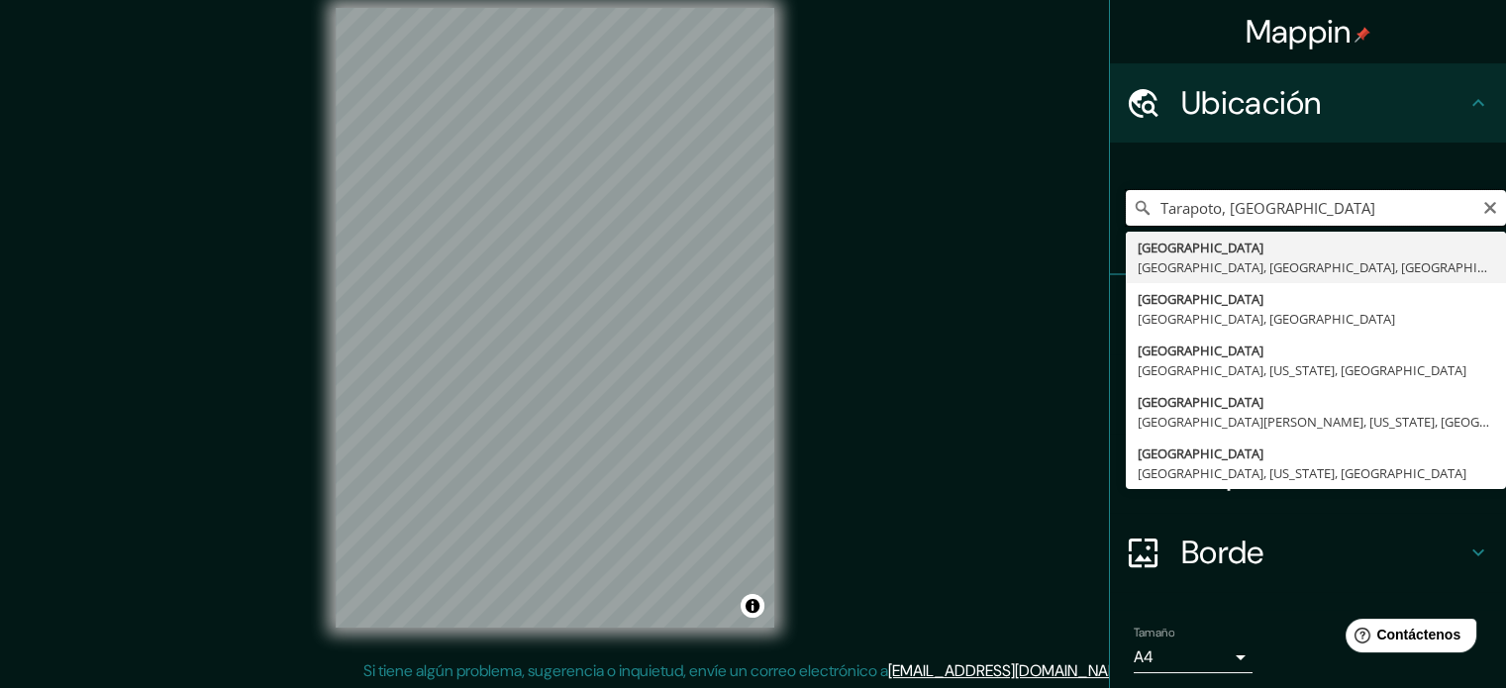
click at [1215, 214] on input "Tarapoto, LAS PALMAS" at bounding box center [1315, 208] width 380 height 36
click at [1248, 206] on input "LAS PALMAS" at bounding box center [1315, 208] width 380 height 36
type input "LAS PALMAS BANDA DE SHILCAYO"
click at [1249, 217] on input "LAS PALMAS BANDA DE SHILCAYO" at bounding box center [1315, 208] width 380 height 36
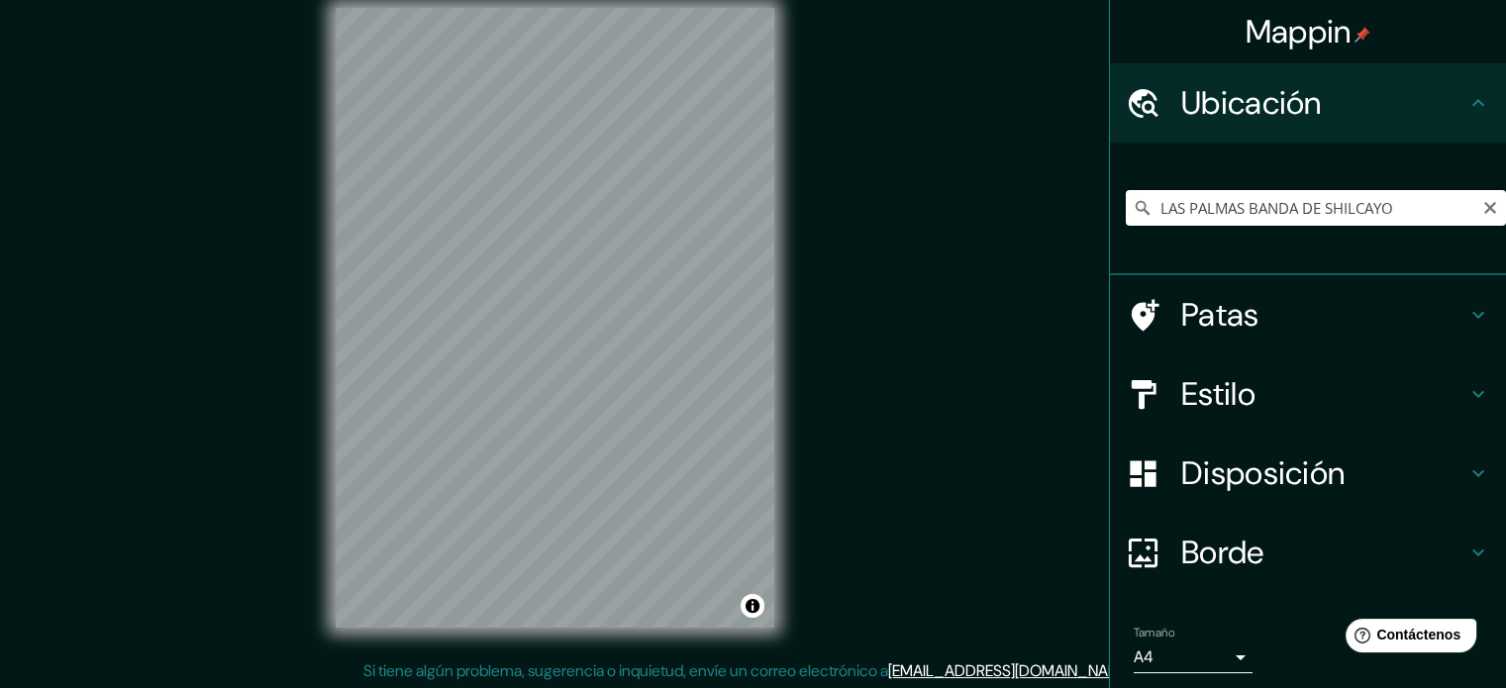
click at [1482, 208] on icon "Claro" at bounding box center [1490, 208] width 16 height 16
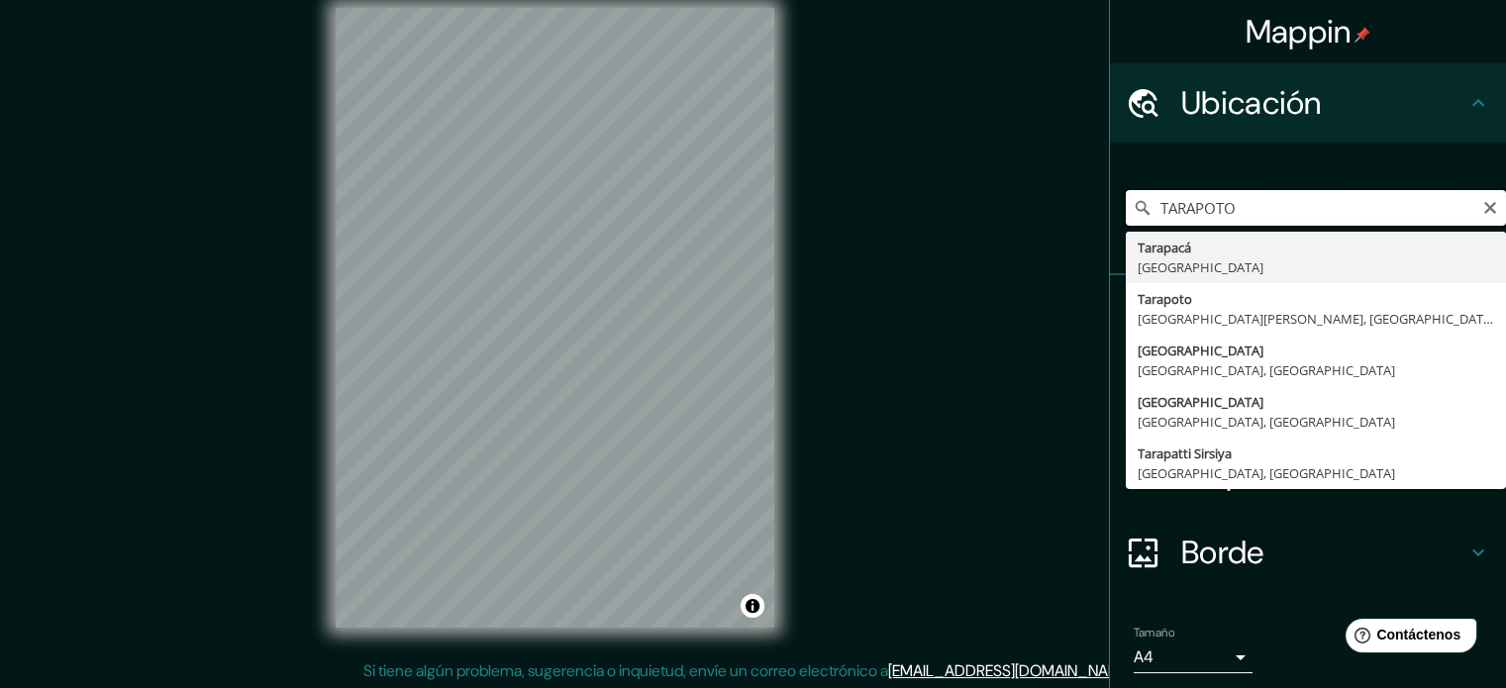
type input "Tarapacá, Chile"
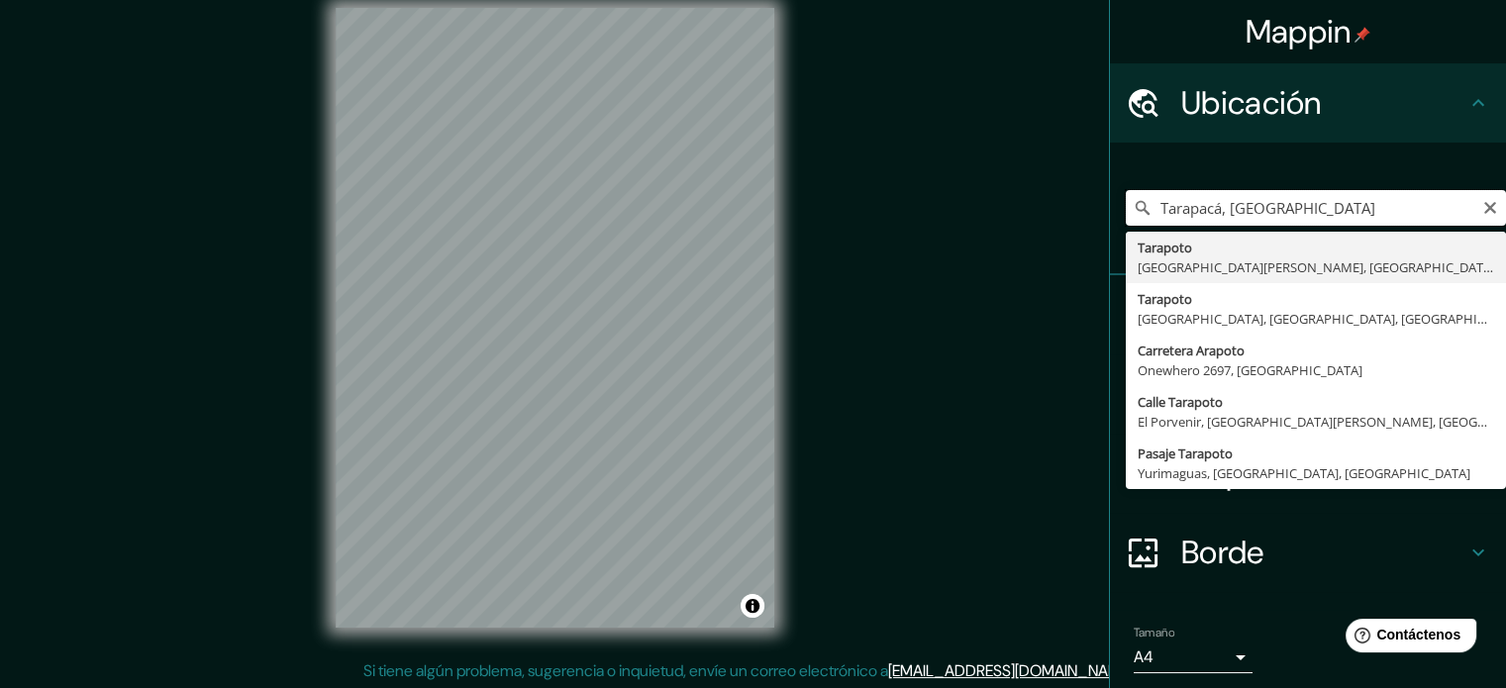
drag, startPoint x: 1310, startPoint y: 221, endPoint x: 1120, endPoint y: 215, distance: 189.1
click at [1125, 215] on div "Tarapacá, Chile Tarapoto San Martín, Perú Tarapoto Lima, provincia de Lima, Per…" at bounding box center [1315, 208] width 380 height 36
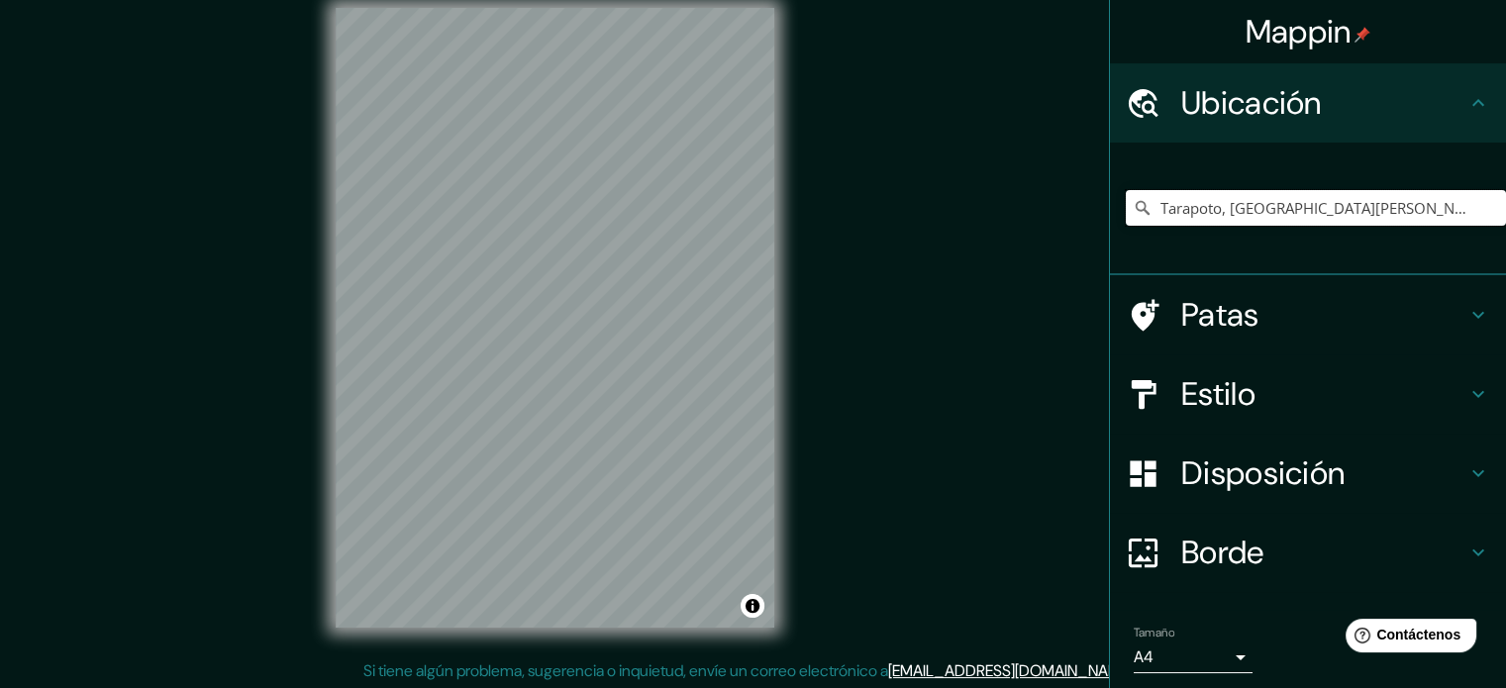
type input "Tarapoto, San Martin, Peru"
click at [431, 0] on html "Mappin Ubicación Tarapoto, San Martin, Peru Tarapoto San Martín, Perú Tarapoto …" at bounding box center [753, 320] width 1506 height 688
click at [819, 303] on div "Mappin Ubicación Tarapoto, San Martin, Peru Tarapoto San Martín, Perú Tarapoto …" at bounding box center [753, 333] width 1506 height 715
click at [27, 0] on html "Mappin Ubicación Tarapoto, San Martin, Peru Tarapoto San Martín, Perú Tarapoto …" at bounding box center [753, 320] width 1506 height 688
click at [865, 522] on div "Mappin Ubicación Tarapoto, San Martin, Peru Tarapoto San Martín, Perú Tarapoto …" at bounding box center [753, 333] width 1506 height 715
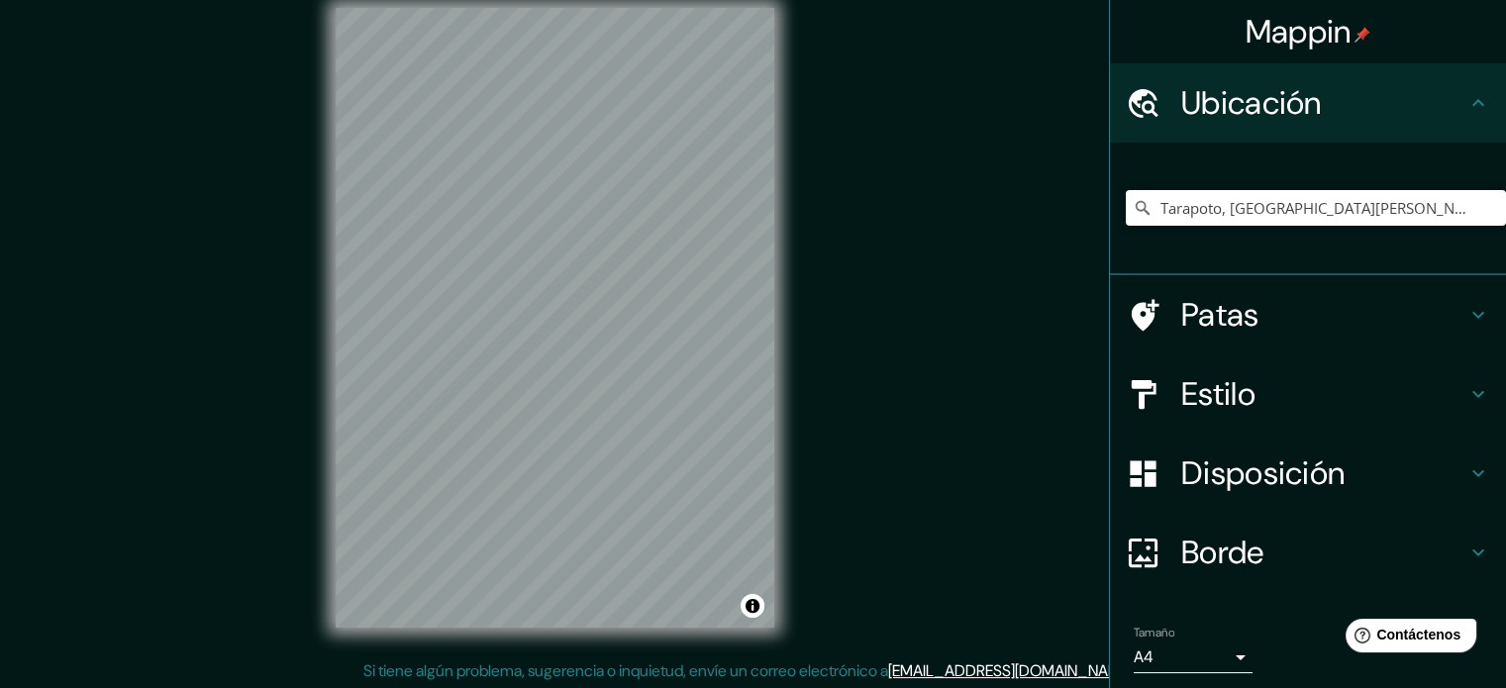
click at [380, 0] on html "Mappin Ubicación Tarapoto, San Martin, Peru Tarapoto San Martín, Perú Tarapoto …" at bounding box center [753, 320] width 1506 height 688
click at [669, 664] on html "Mappin Ubicación Tarapoto, San Martin, Peru Tarapoto San Martín, Perú Tarapoto …" at bounding box center [753, 320] width 1506 height 688
click at [308, 596] on div "© Mapbox © OpenStreetMap Mejorar este mapa" at bounding box center [555, 317] width 502 height 683
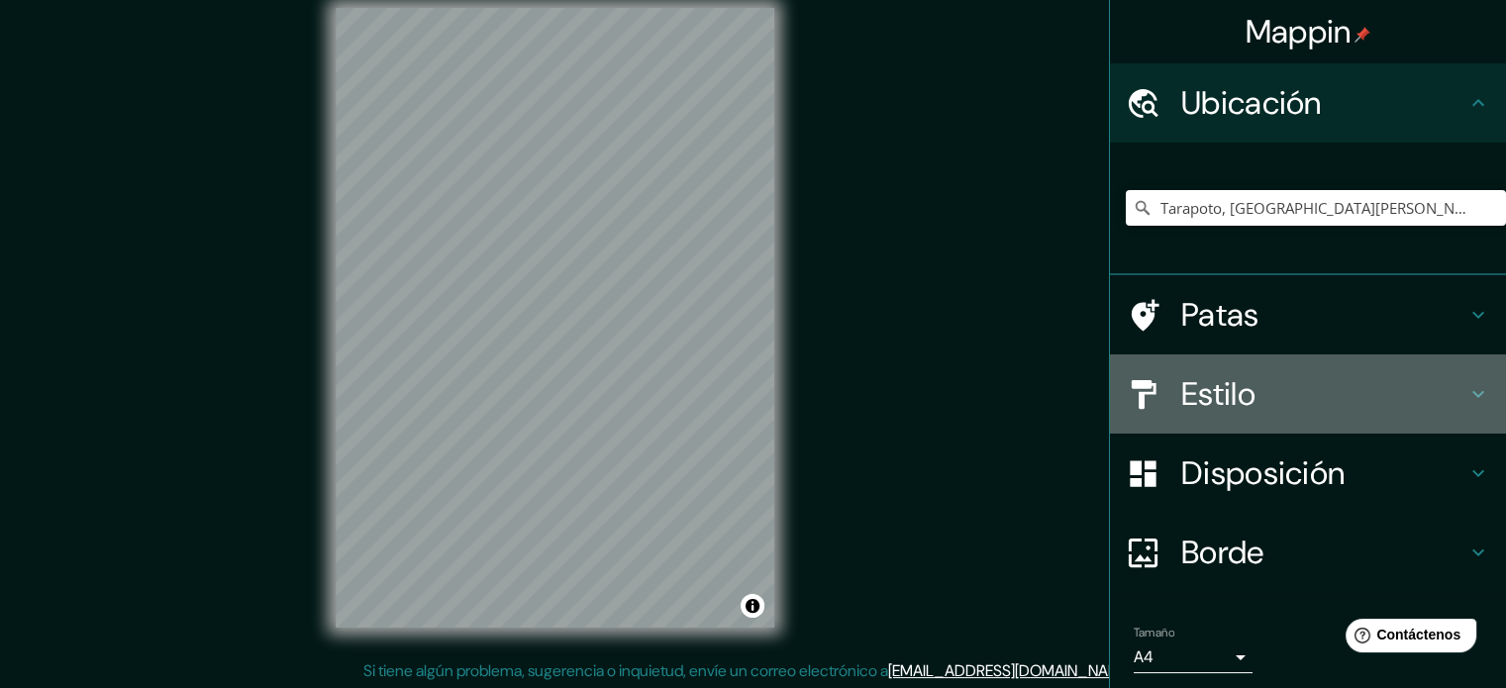
click at [1286, 408] on h4 "Estilo" at bounding box center [1323, 394] width 285 height 40
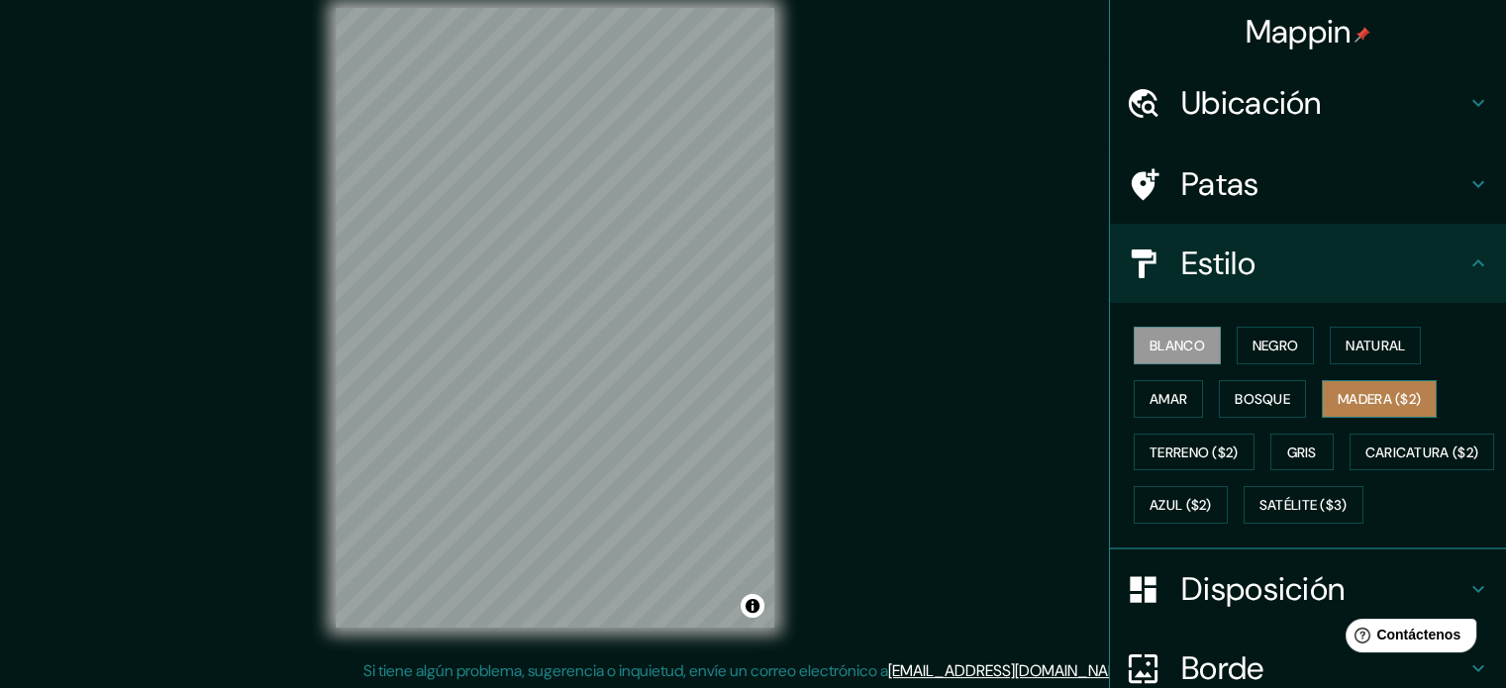
click at [1350, 403] on font "Madera ($2)" at bounding box center [1378, 399] width 83 height 18
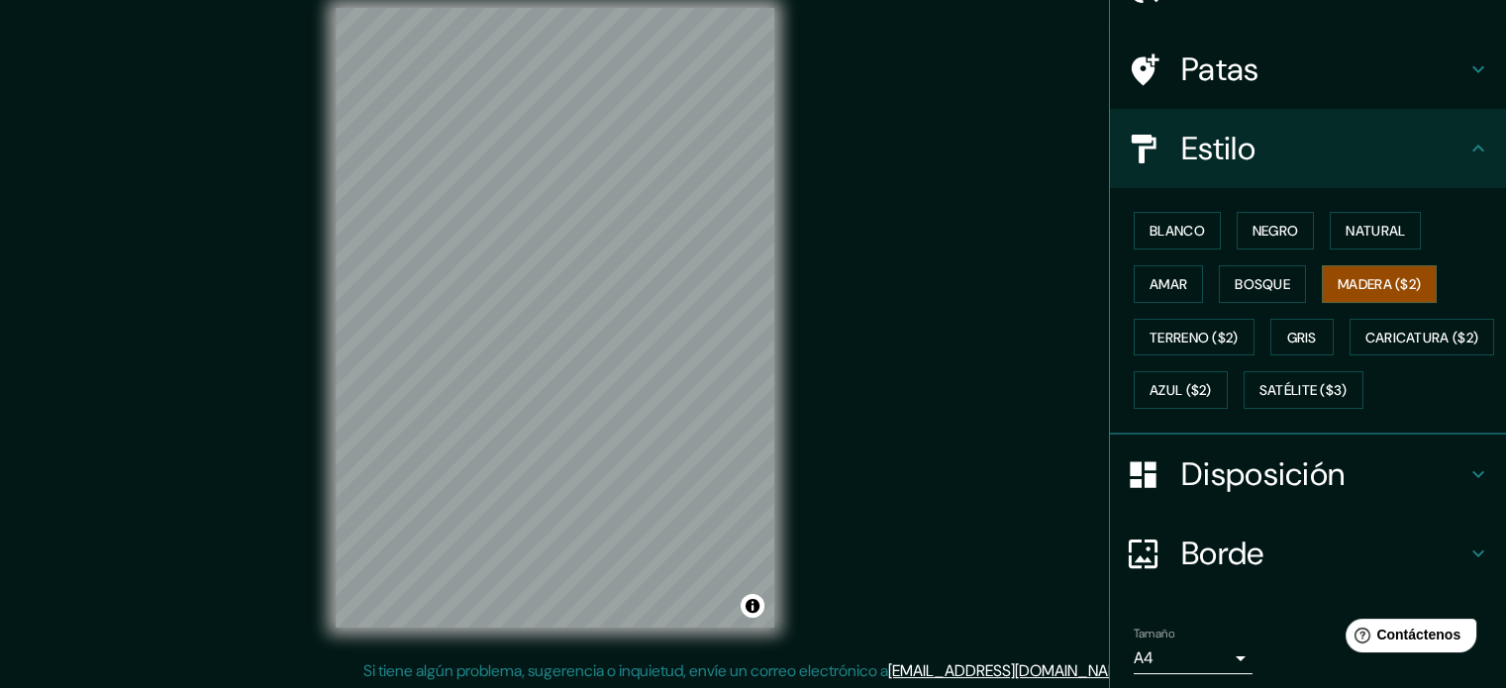
scroll to position [234, 0]
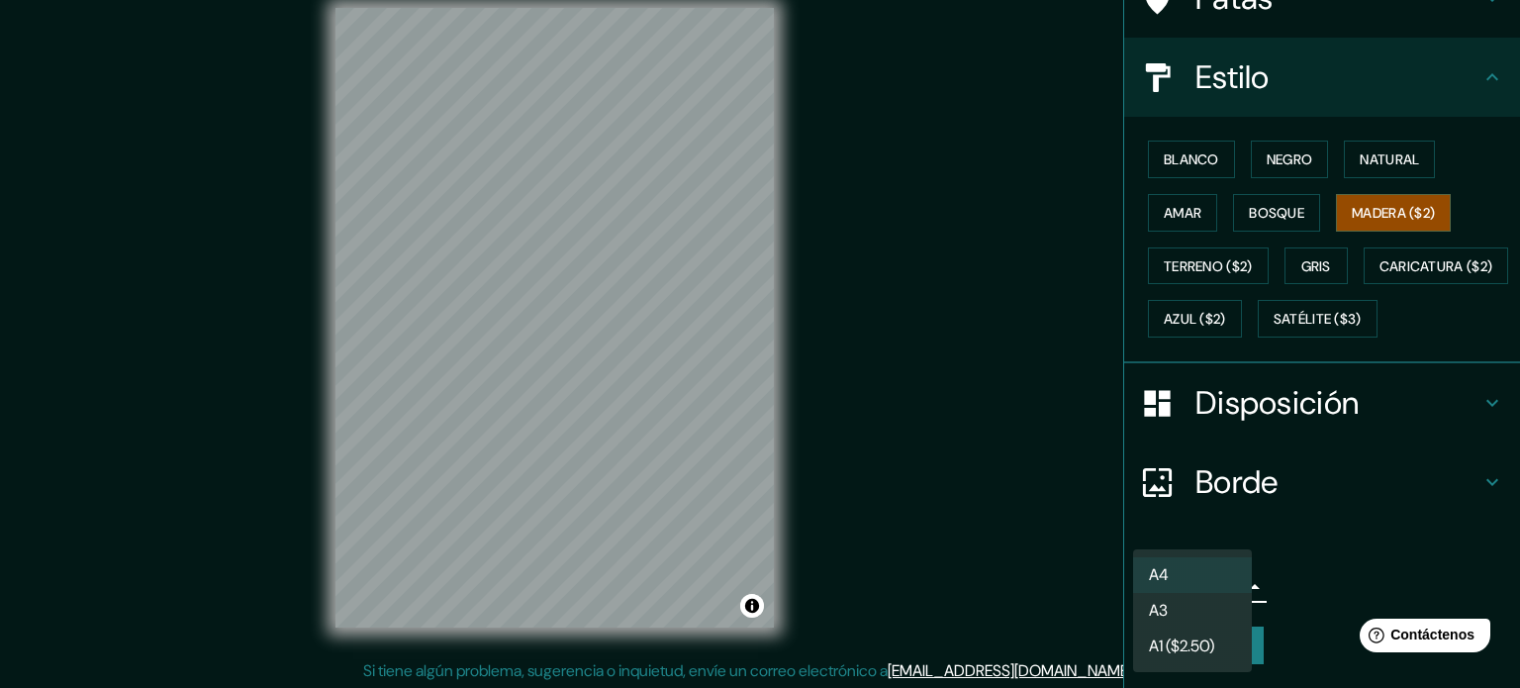
click at [1218, 588] on body "Mappin Ubicación Tarapoto, San Martin, Peru Tarapoto San Martín, Perú Tarapoto …" at bounding box center [760, 320] width 1520 height 688
click at [1192, 621] on li "A3" at bounding box center [1192, 612] width 119 height 37
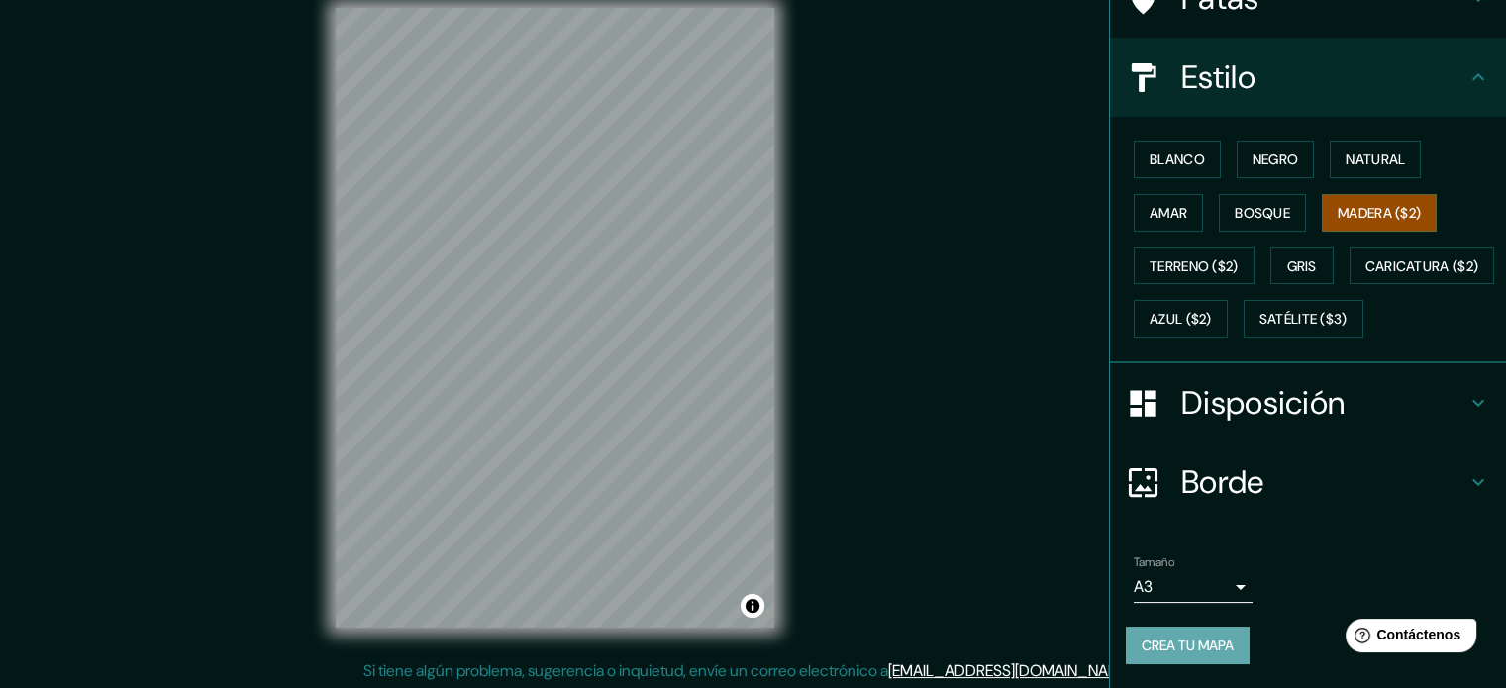
click at [1201, 644] on font "Crea tu mapa" at bounding box center [1187, 645] width 92 height 18
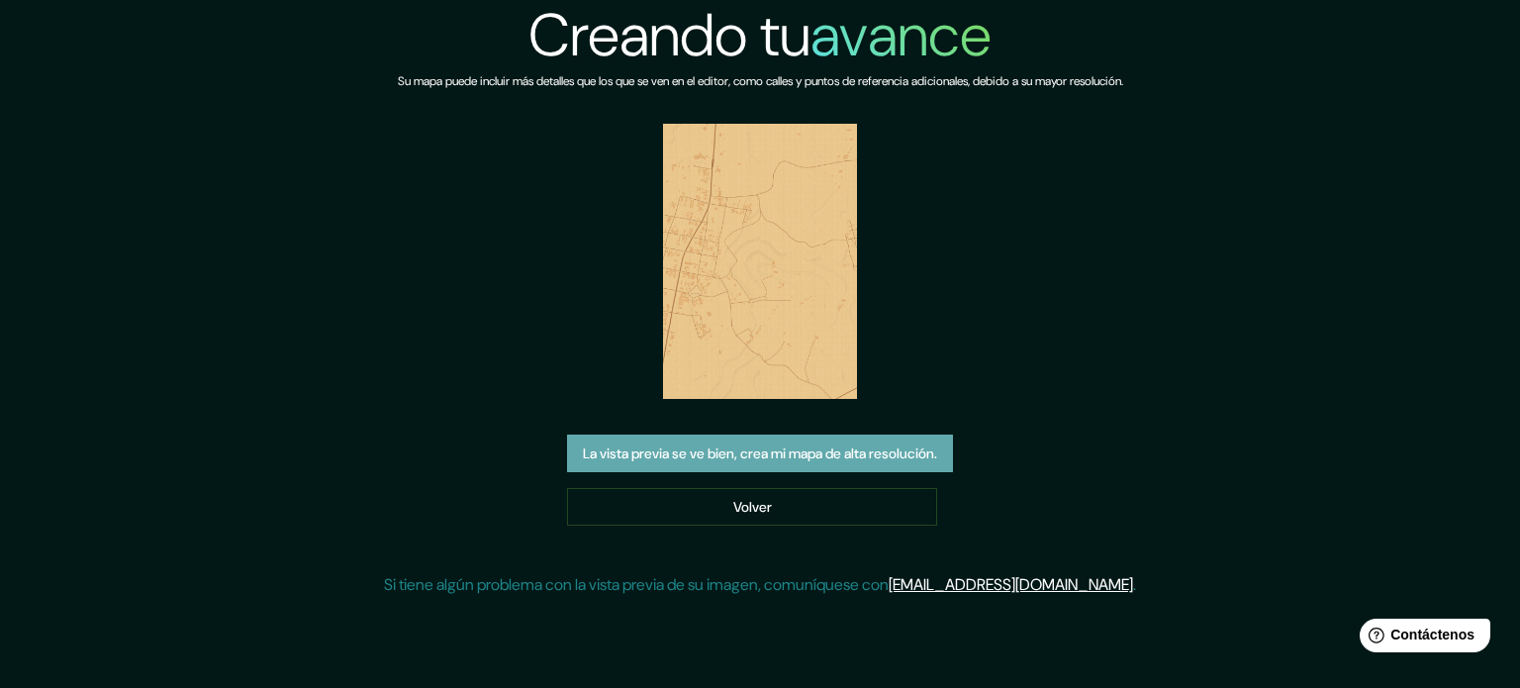
click at [766, 467] on button "La vista previa se ve bien, crea mi mapa de alta resolución." at bounding box center [760, 454] width 386 height 38
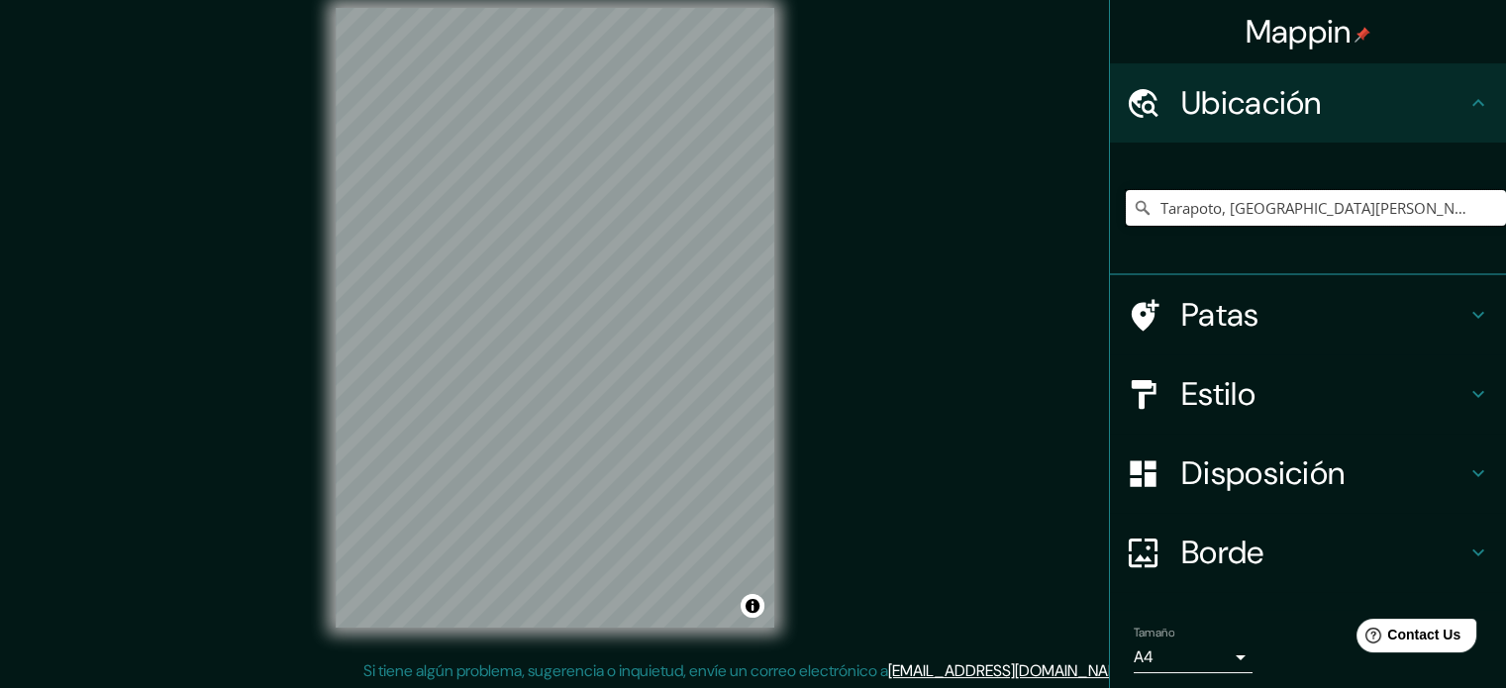
click at [1167, 213] on input "Tarapoto, [GEOGRAPHIC_DATA][PERSON_NAME], [GEOGRAPHIC_DATA]" at bounding box center [1315, 208] width 380 height 36
click at [1370, 211] on input "Tarapoto, [GEOGRAPHIC_DATA][PERSON_NAME], [GEOGRAPHIC_DATA]" at bounding box center [1315, 208] width 380 height 36
drag, startPoint x: 1367, startPoint y: 211, endPoint x: 1328, endPoint y: 205, distance: 39.1
click at [1327, 208] on input "Tarapoto, San Martin, Peru" at bounding box center [1315, 208] width 380 height 36
drag, startPoint x: 1356, startPoint y: 214, endPoint x: 957, endPoint y: 244, distance: 400.1
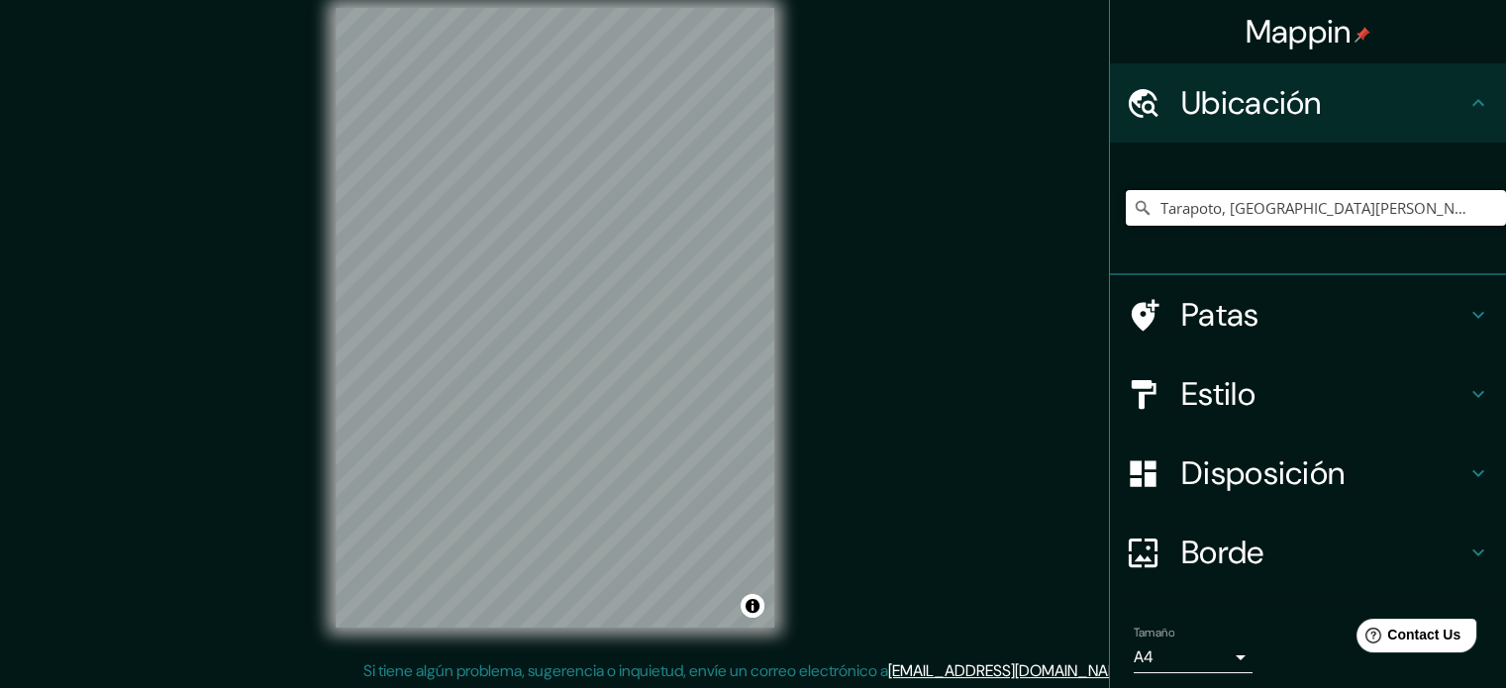
click at [957, 244] on div "Mappin Ubicación Tarapoto, San Martin, Peru Patas Estilo Disposición Borde Elig…" at bounding box center [753, 333] width 1506 height 715
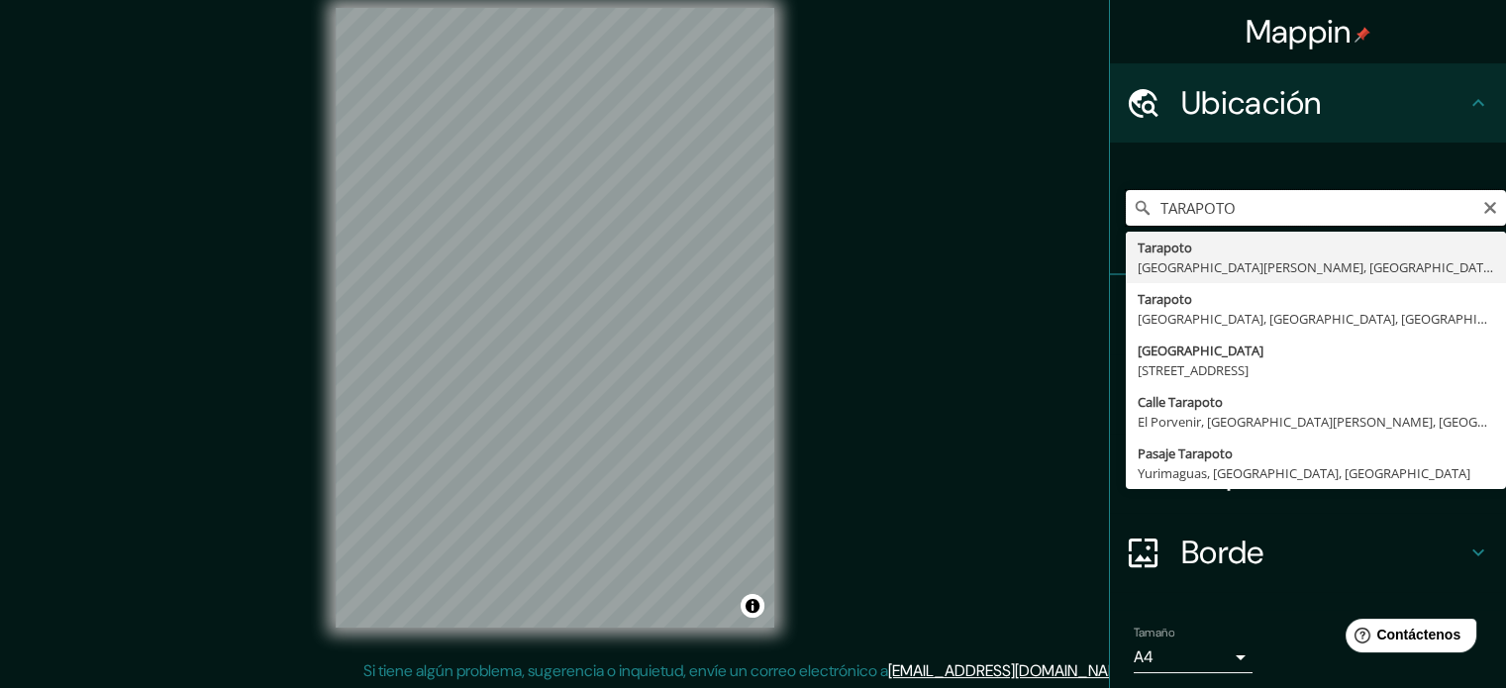
type input "Tarapoto, San Martin, Peru"
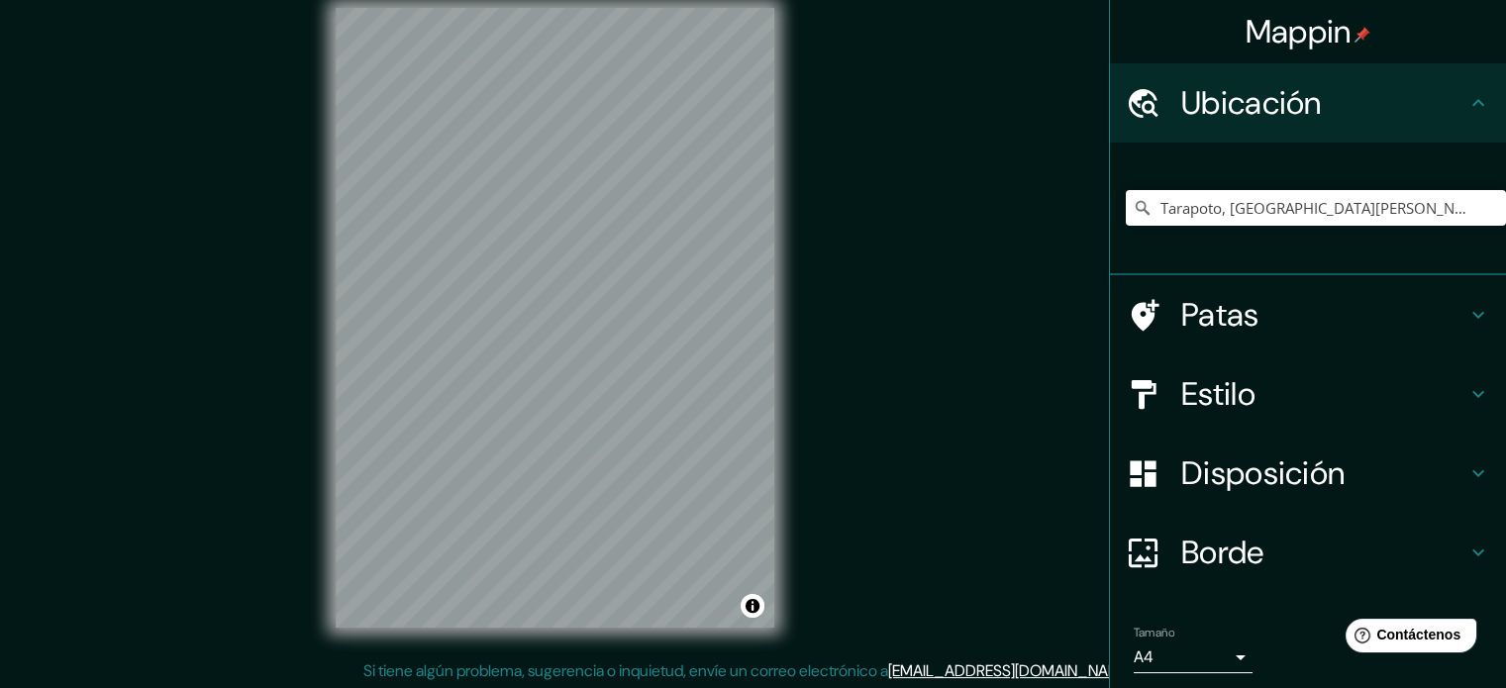
click at [764, 656] on div "© Mapbox © OpenStreetMap Mejorar este mapa" at bounding box center [555, 317] width 502 height 683
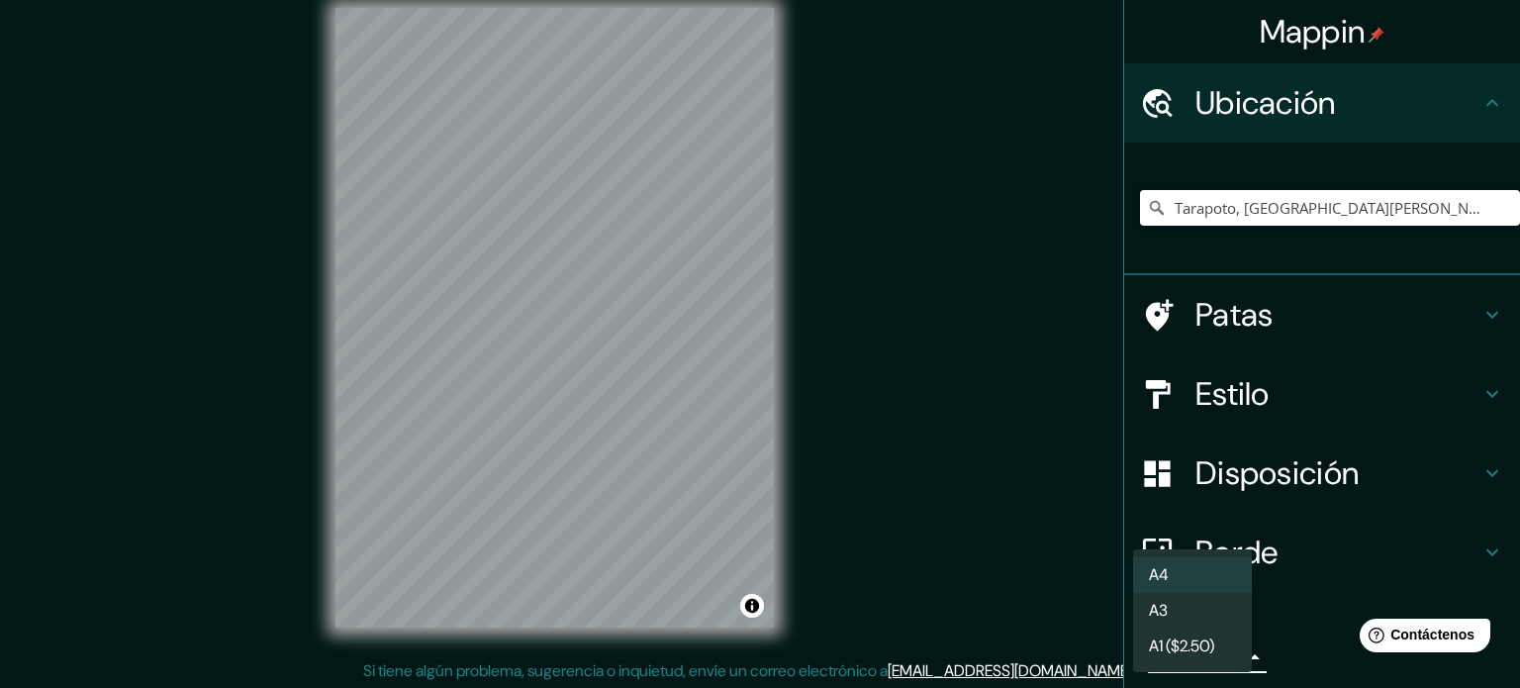
click at [1198, 656] on body "Mappin Ubicación Tarapoto, San Martin, Peru Tarapoto San Martín, Perú Tarapoto …" at bounding box center [760, 320] width 1520 height 688
click at [1200, 619] on li "A3" at bounding box center [1192, 612] width 119 height 37
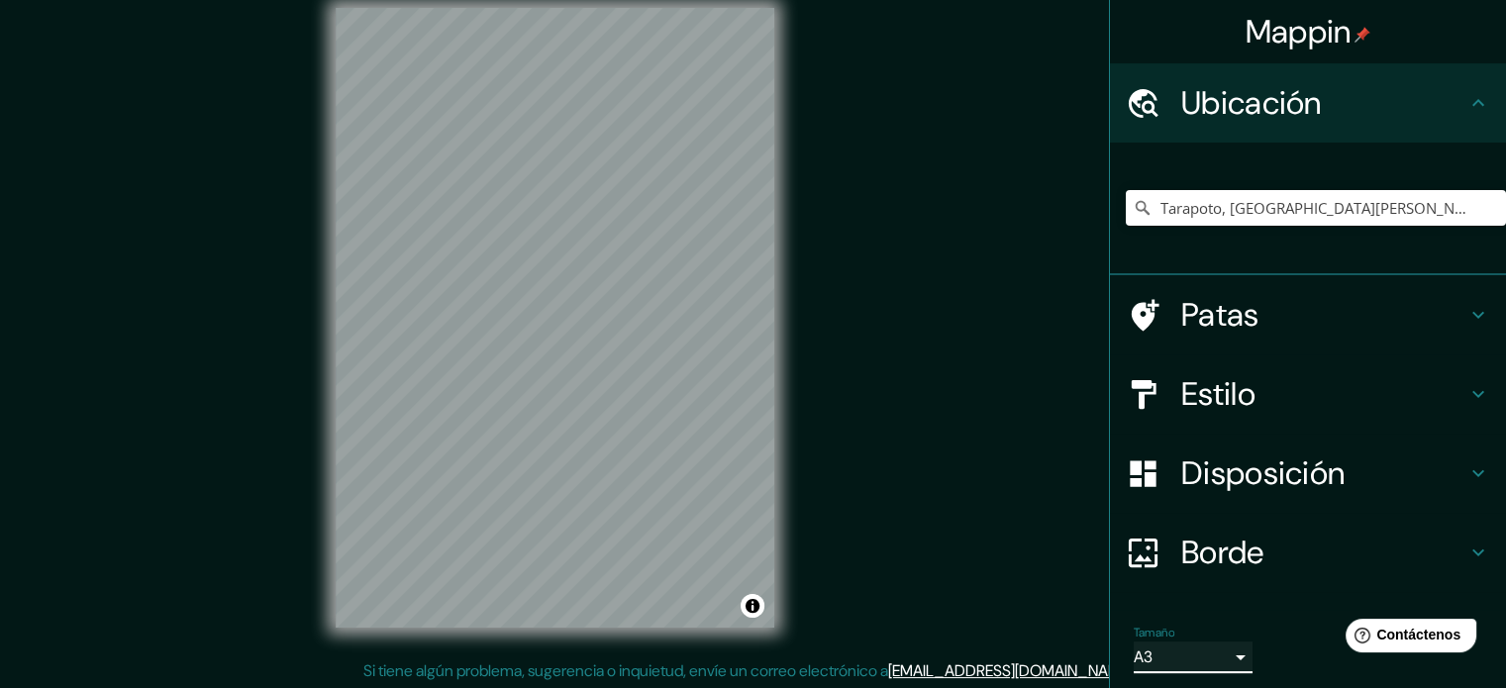
scroll to position [68, 0]
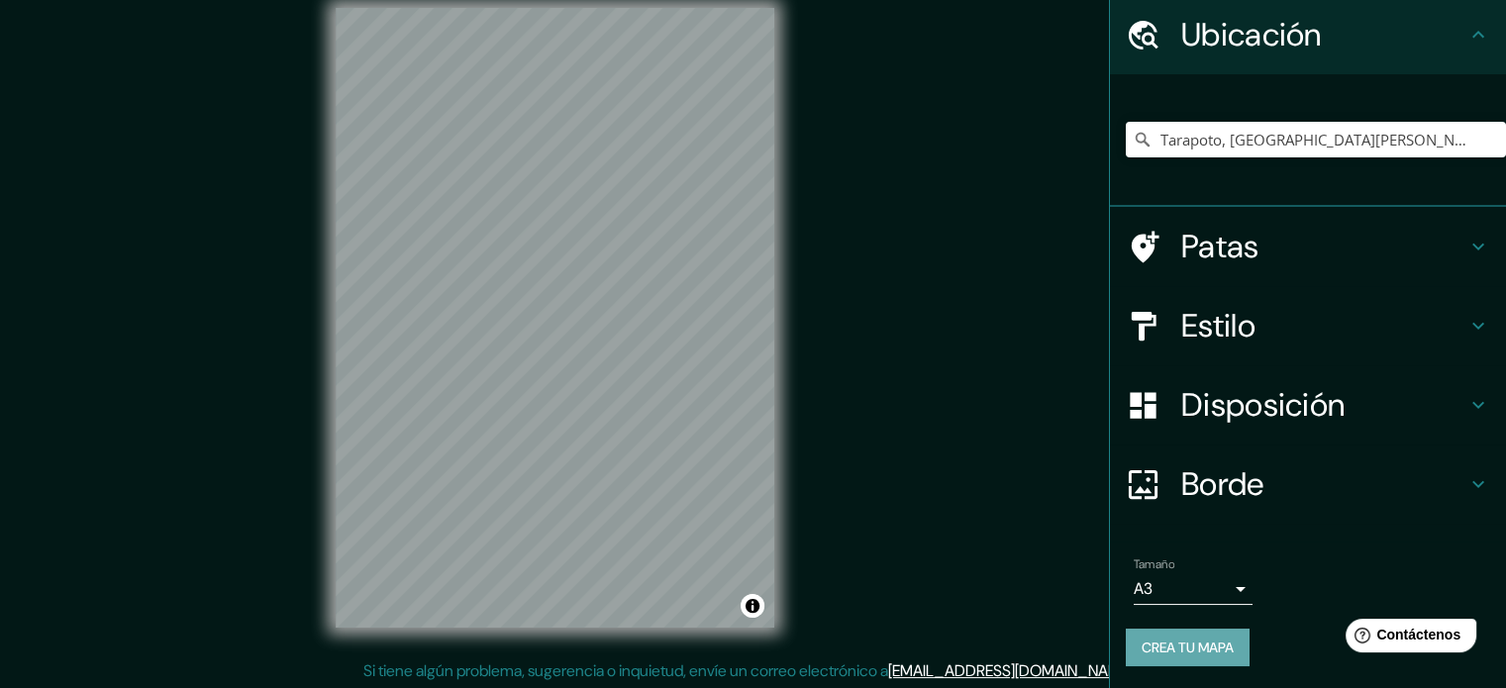
click at [1188, 651] on font "Crea tu mapa" at bounding box center [1187, 647] width 92 height 18
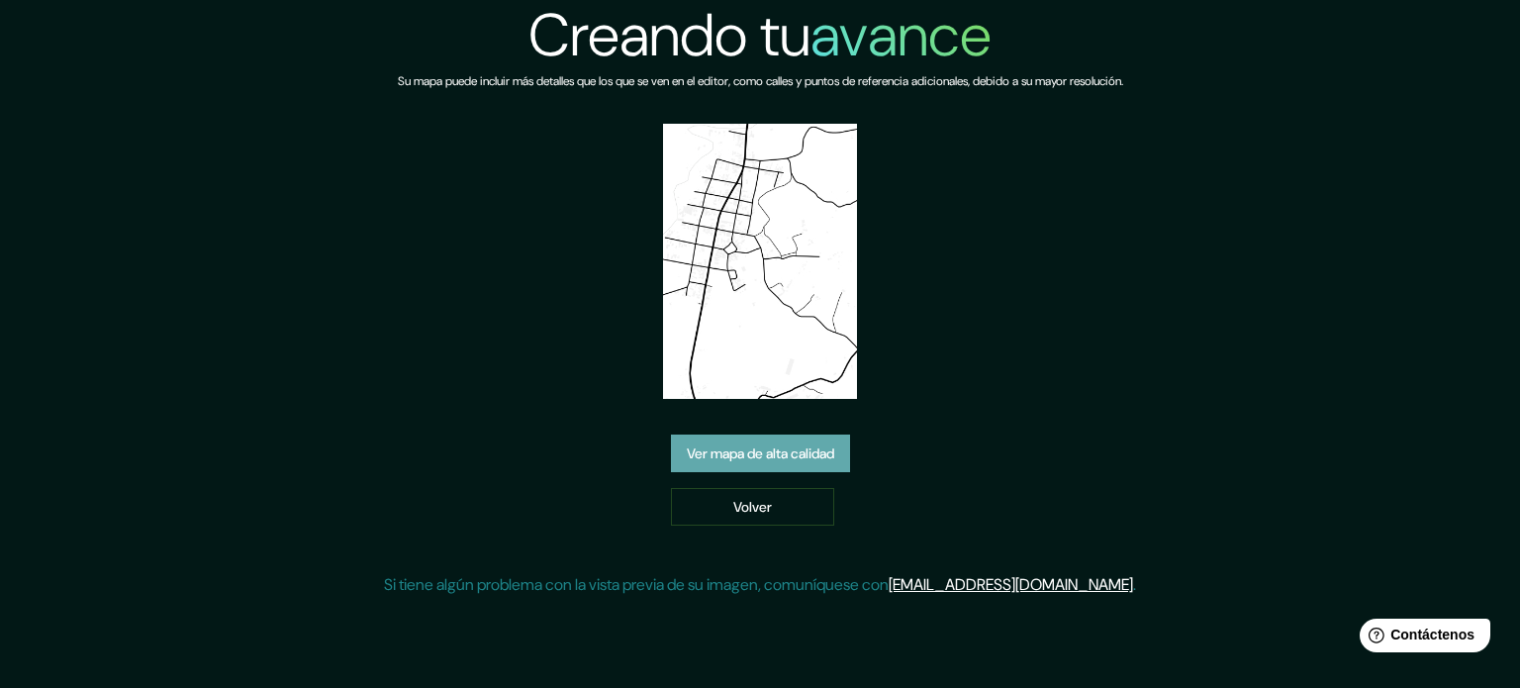
click at [742, 449] on font "Ver mapa de alta calidad" at bounding box center [760, 453] width 147 height 18
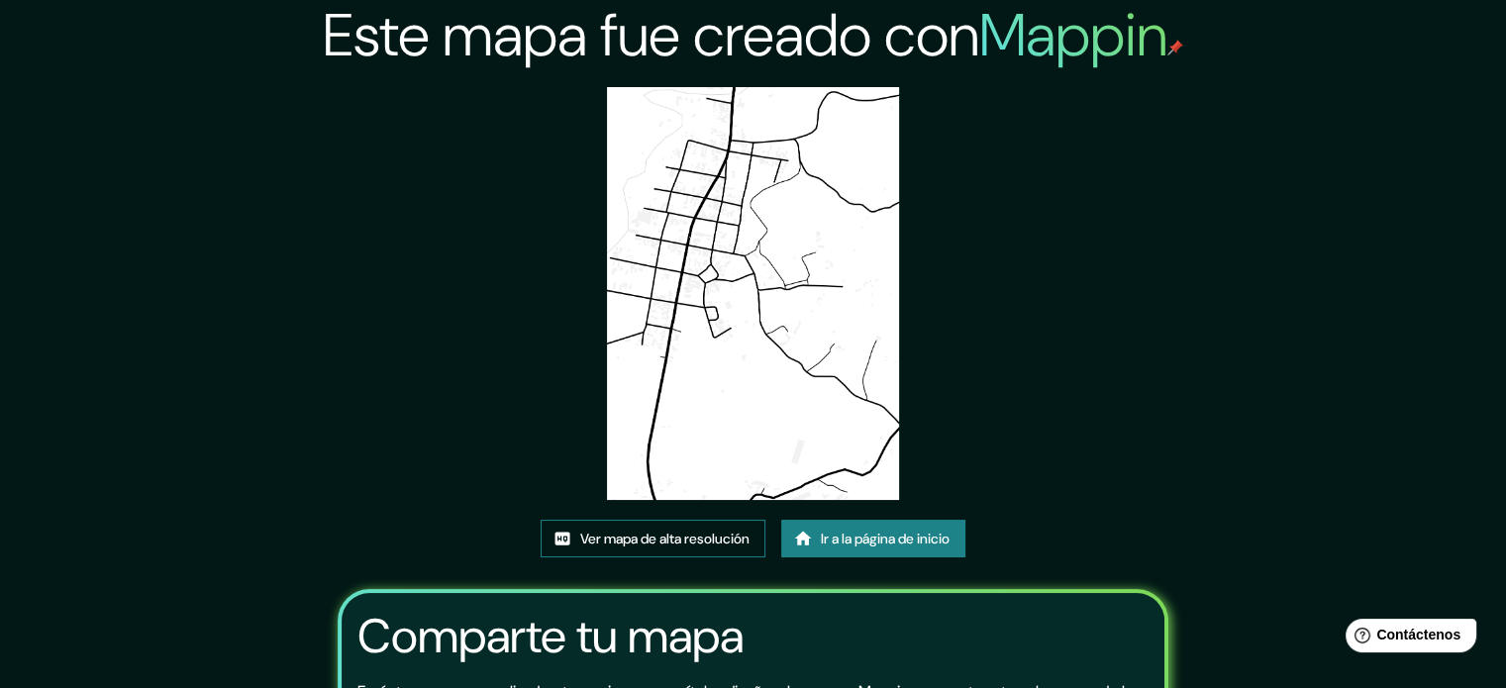
click at [668, 534] on font "Ver mapa de alta resolución" at bounding box center [664, 539] width 169 height 18
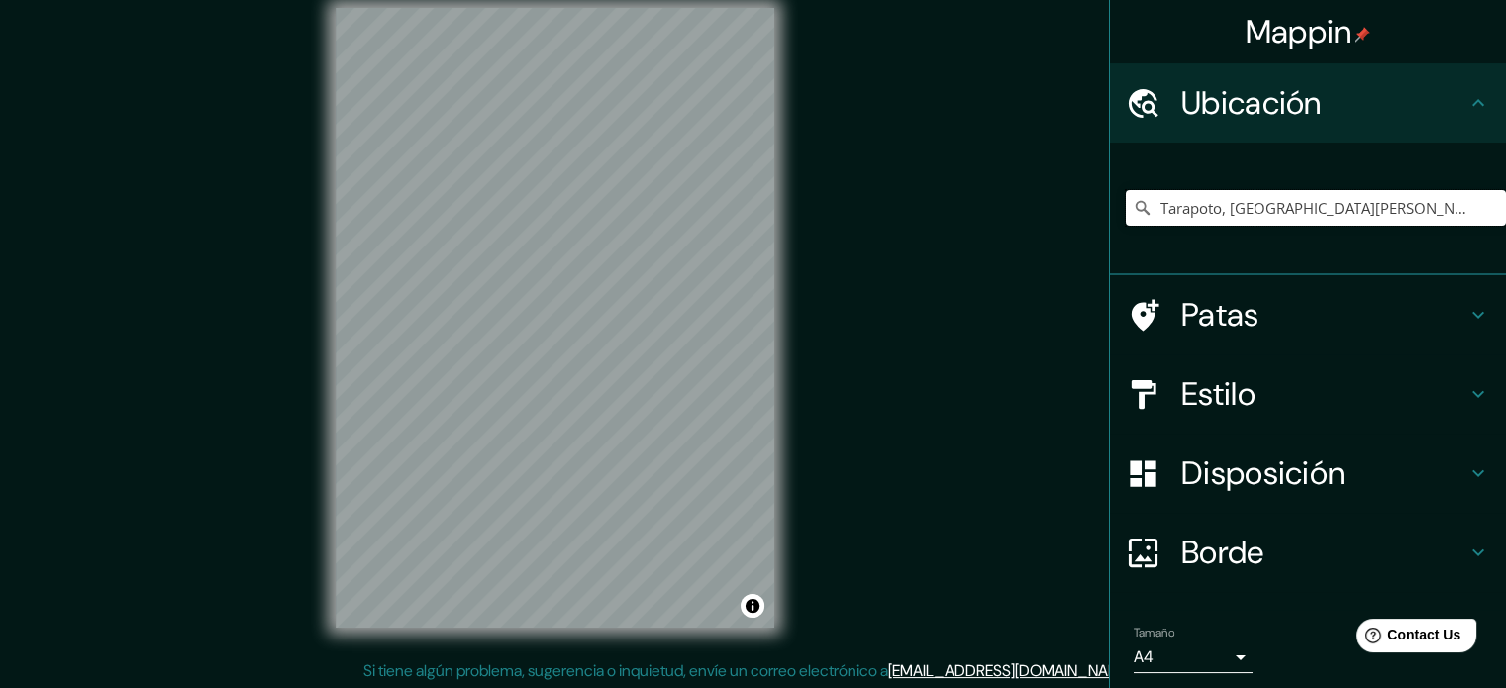
drag, startPoint x: 1324, startPoint y: 211, endPoint x: 1116, endPoint y: 203, distance: 209.0
click at [1125, 203] on input "Tarapoto, [GEOGRAPHIC_DATA][PERSON_NAME], [GEOGRAPHIC_DATA]" at bounding box center [1315, 208] width 380 height 36
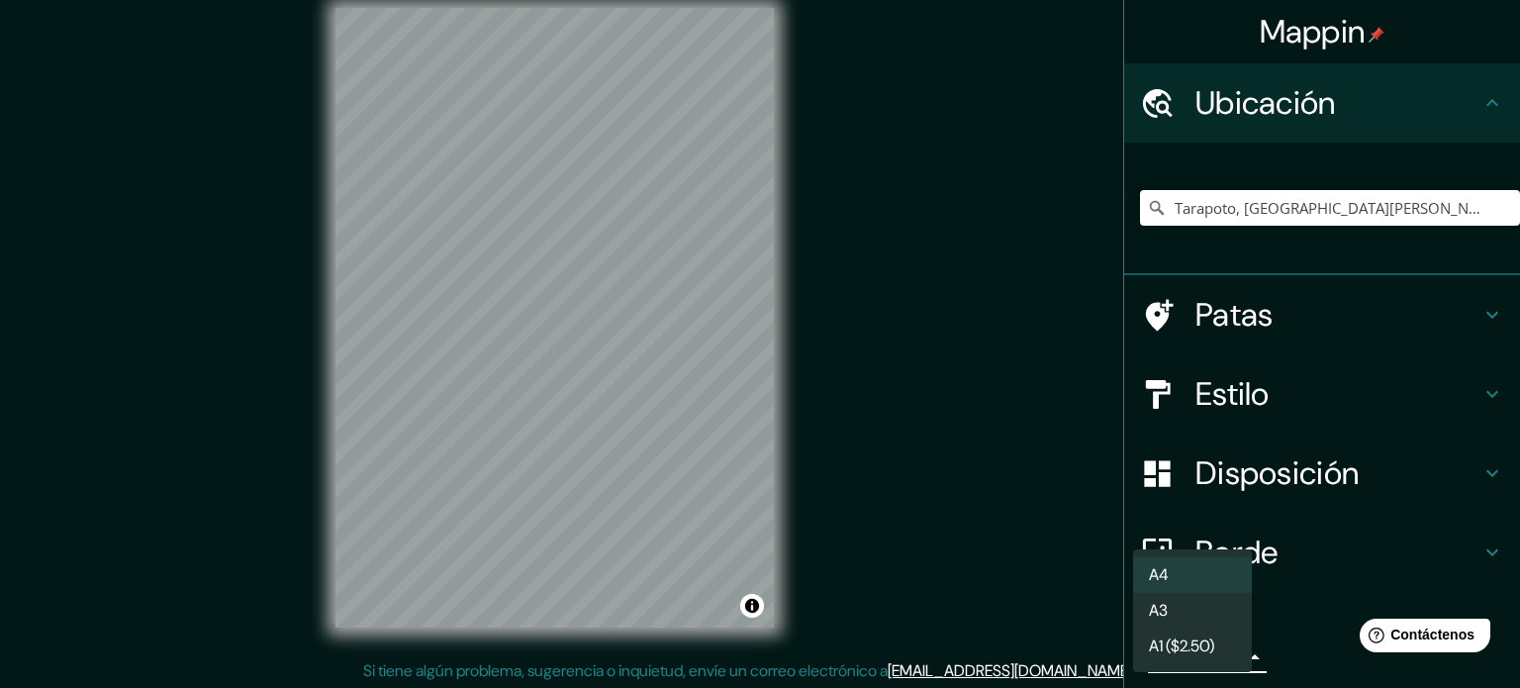
click at [1229, 656] on body "Mappin Ubicación Tarapoto, [GEOGRAPHIC_DATA][PERSON_NAME], [GEOGRAPHIC_DATA] Pa…" at bounding box center [760, 320] width 1520 height 688
click at [1202, 617] on li "A3" at bounding box center [1192, 612] width 119 height 37
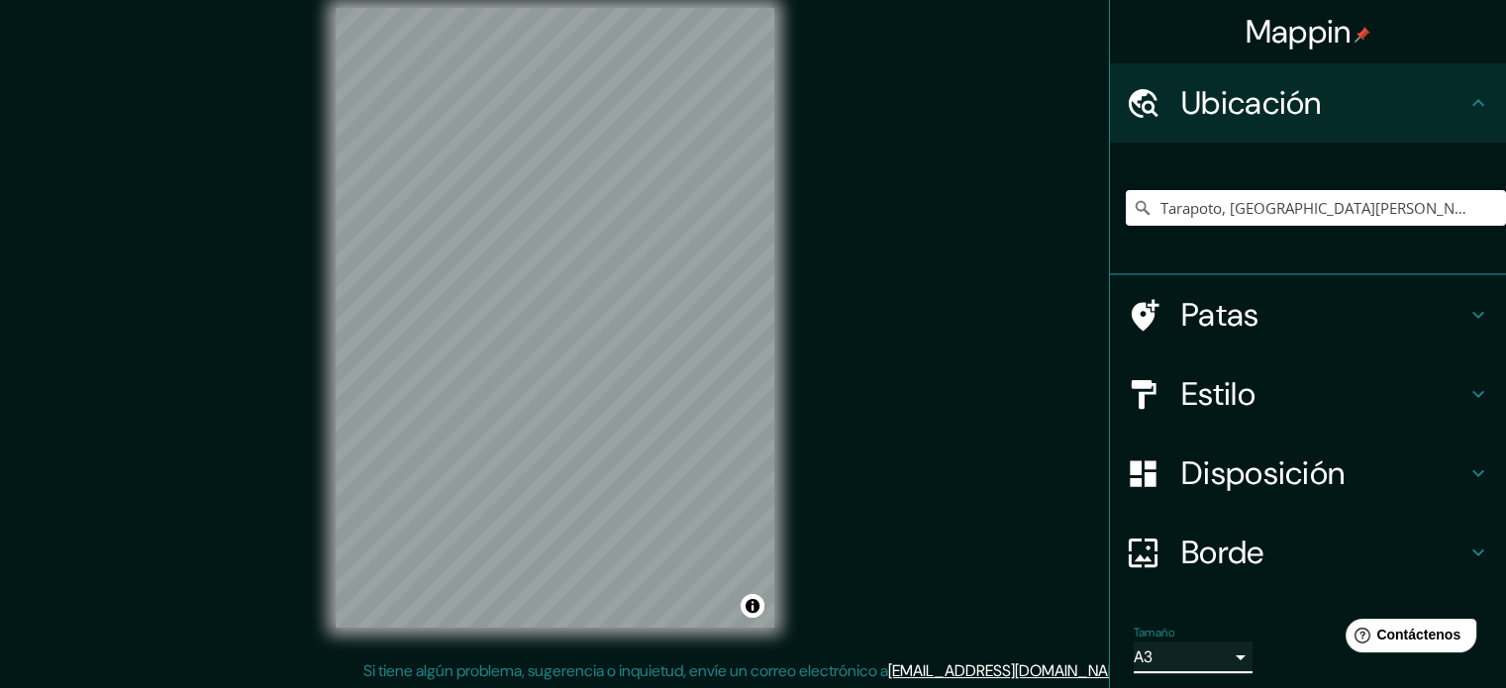
scroll to position [68, 0]
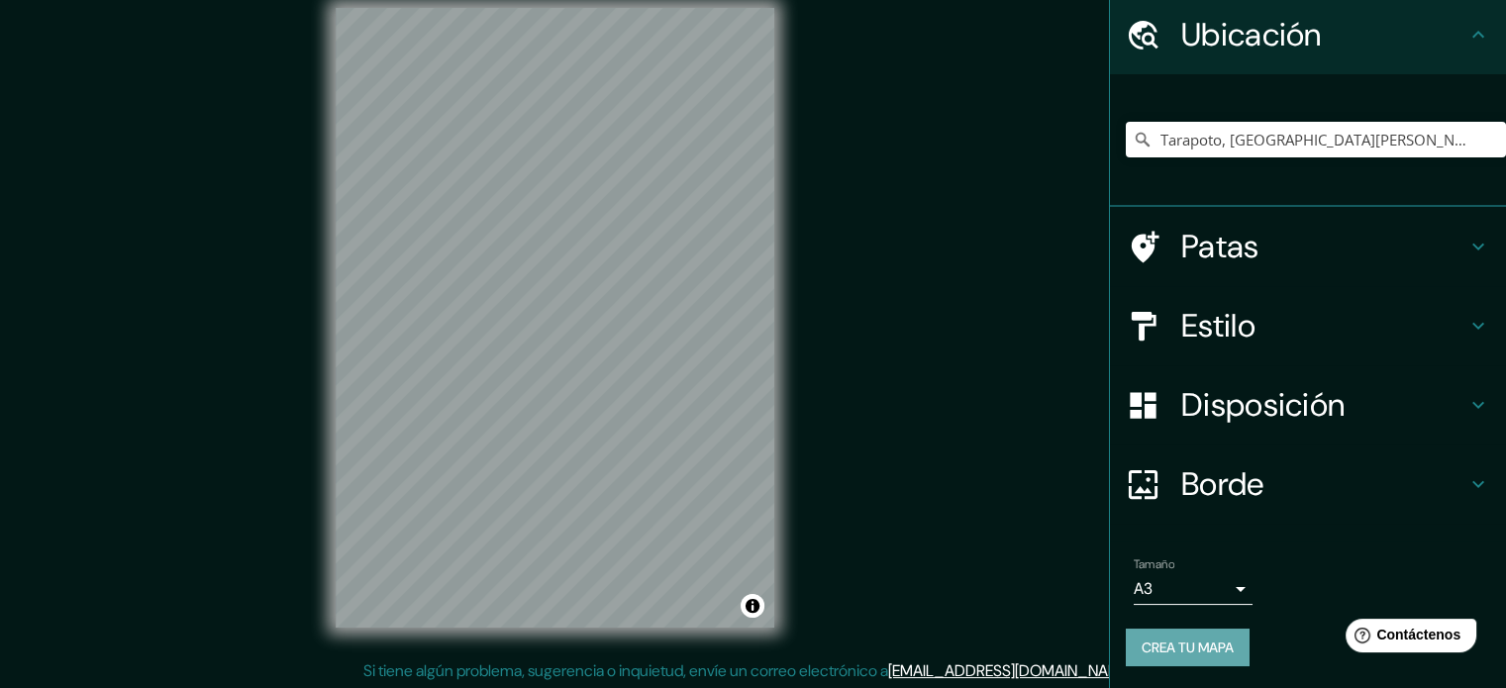
click at [1190, 631] on button "Crea tu mapa" at bounding box center [1187, 648] width 124 height 38
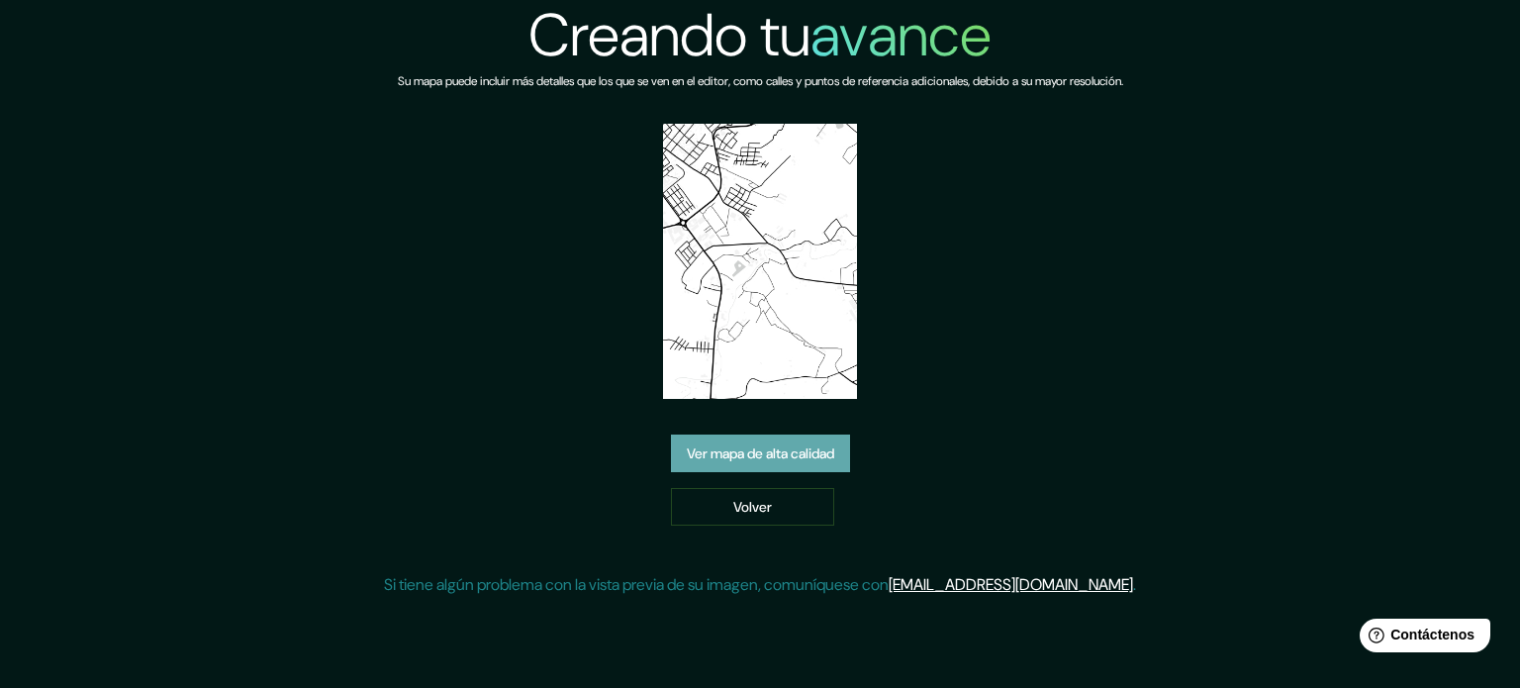
click at [803, 447] on font "Ver mapa de alta calidad" at bounding box center [760, 453] width 147 height 18
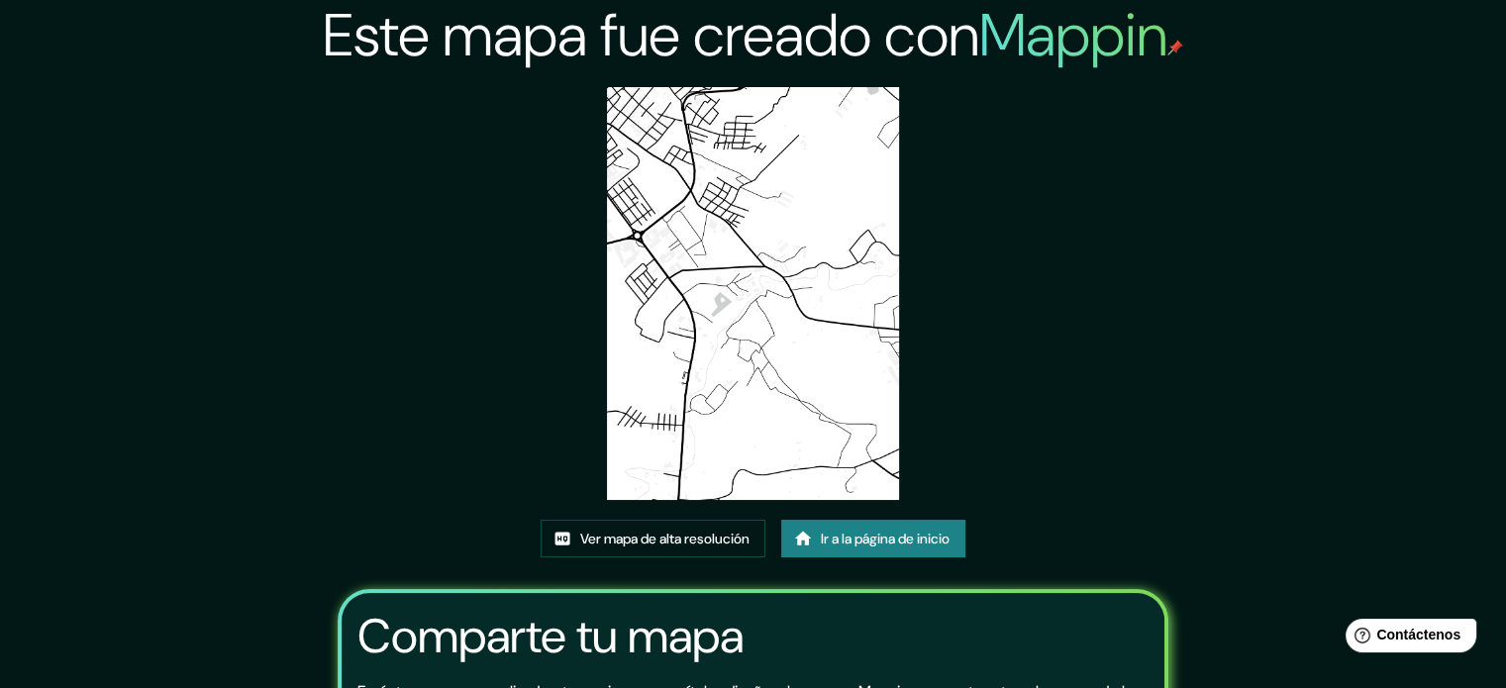
click at [721, 138] on img at bounding box center [753, 293] width 292 height 413
click at [678, 538] on font "Ver mapa de alta resolución" at bounding box center [664, 539] width 169 height 18
